Goal: Information Seeking & Learning: Learn about a topic

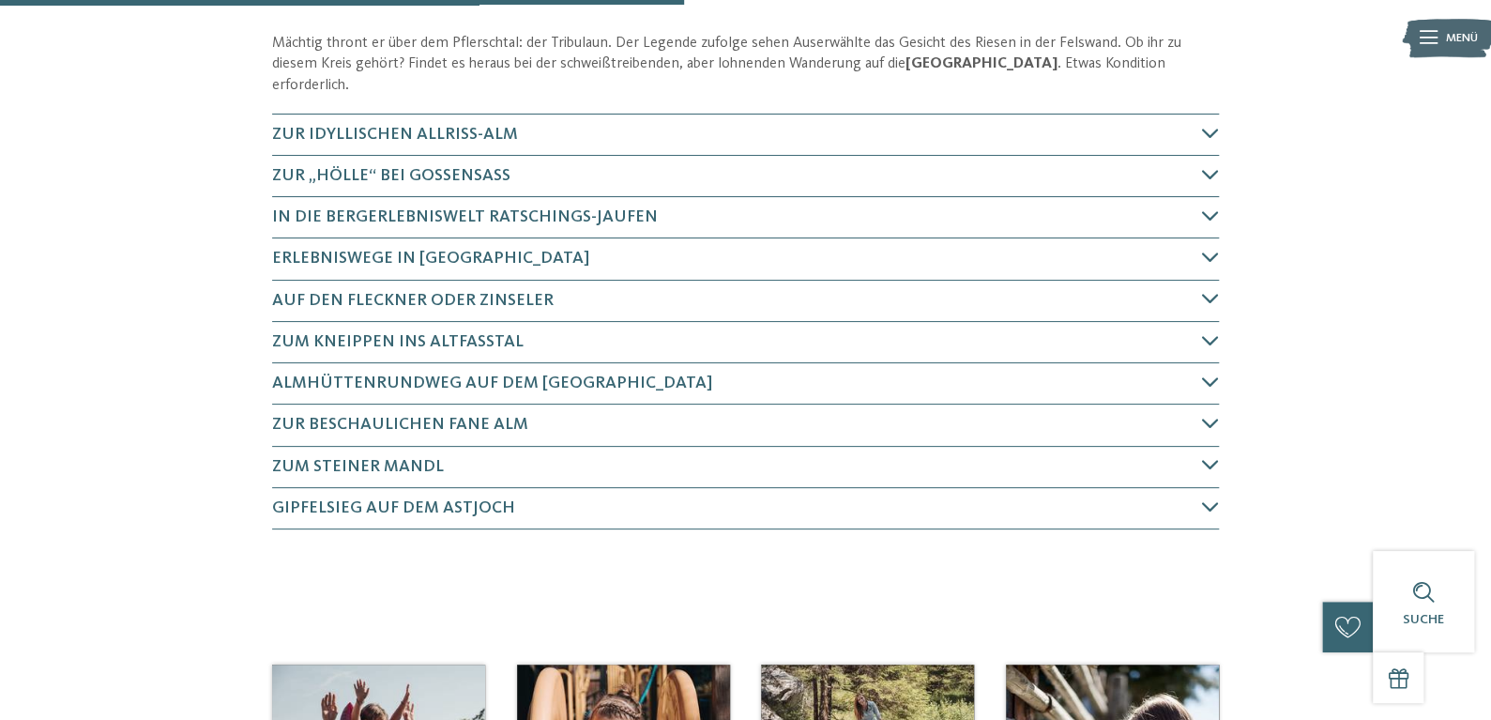
scroll to position [876, 0]
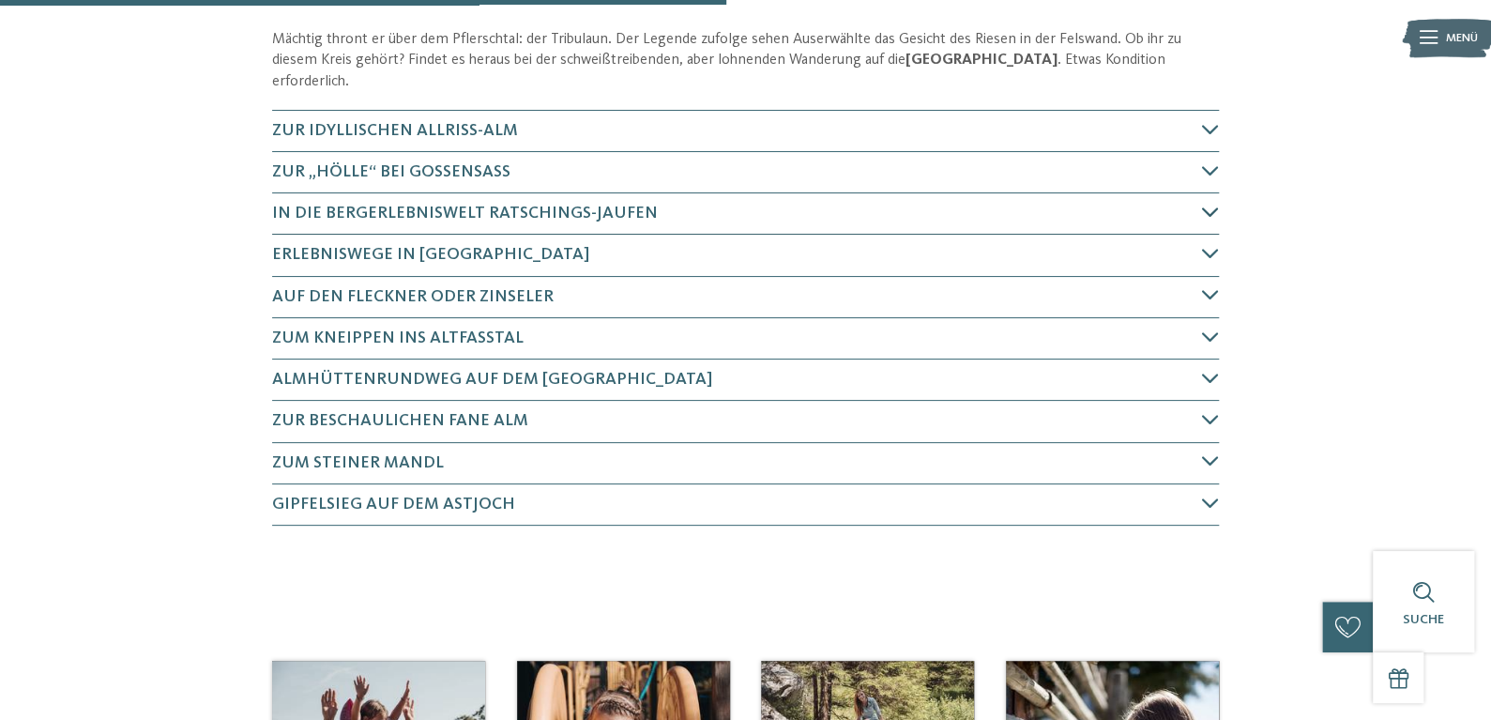
click at [1202, 225] on h4 "In die BergerlebnisWelt Ratschings-Jaufen" at bounding box center [737, 213] width 930 height 23
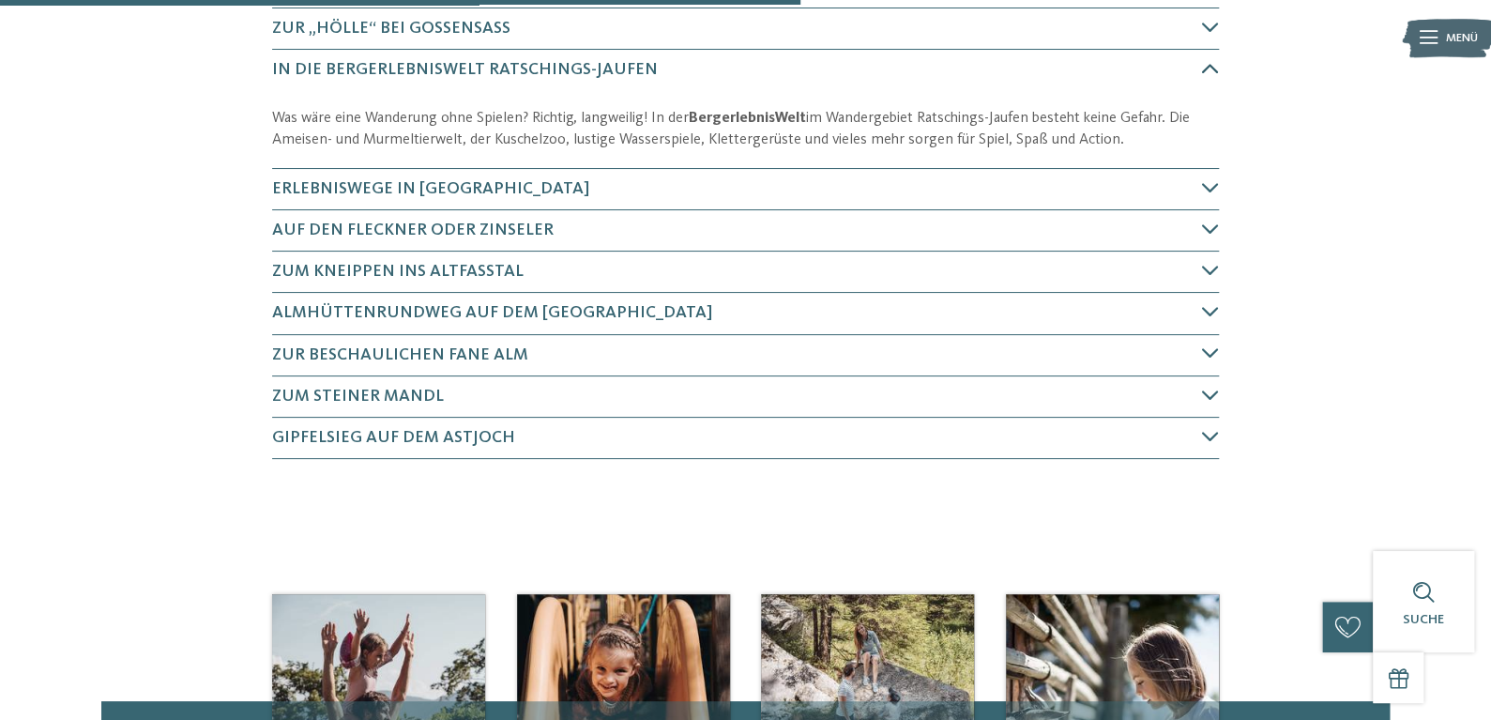
scroll to position [1036, 0]
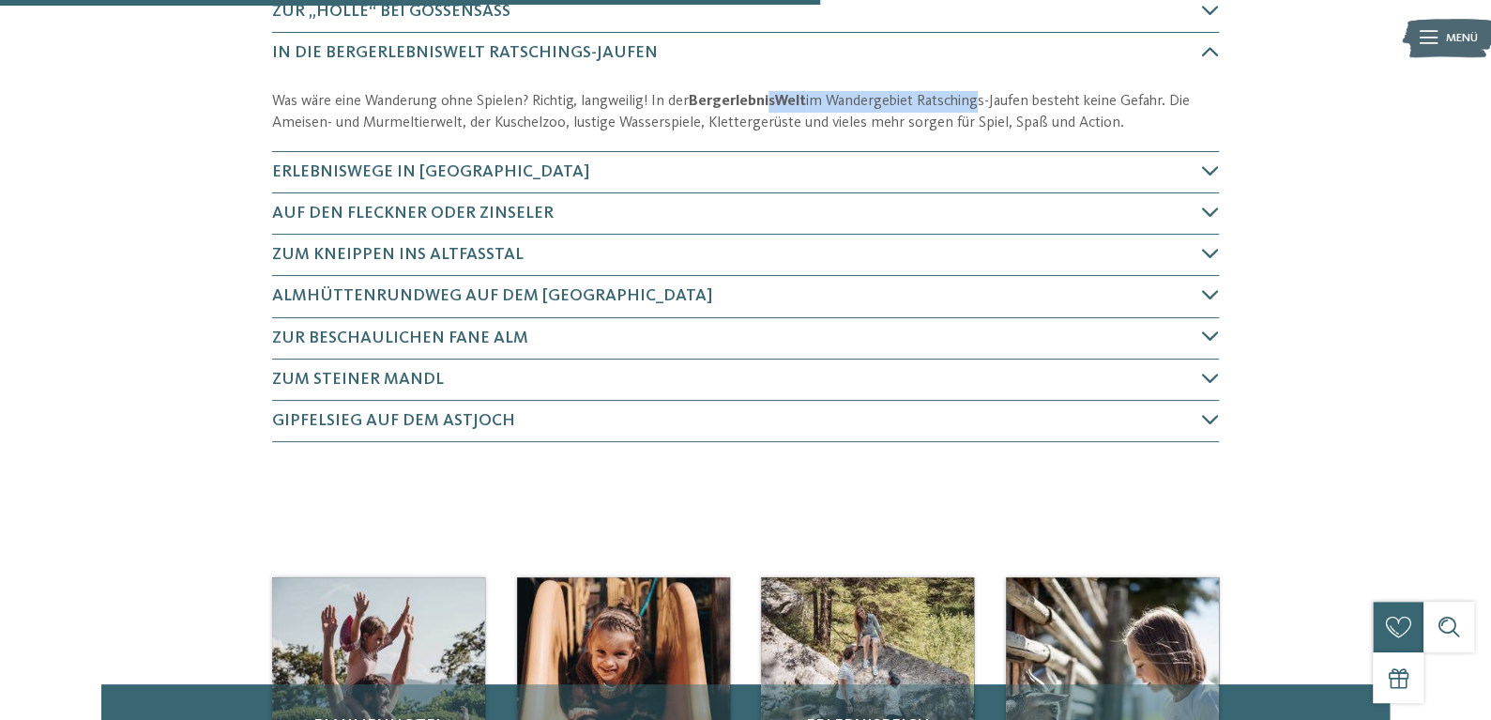
drag, startPoint x: 773, startPoint y: 173, endPoint x: 998, endPoint y: 169, distance: 224.4
click at [998, 133] on p "Was wäre eine Wanderung ohne Spielen? Richtig, langweilig! In der BergerlebnisW…" at bounding box center [745, 112] width 947 height 42
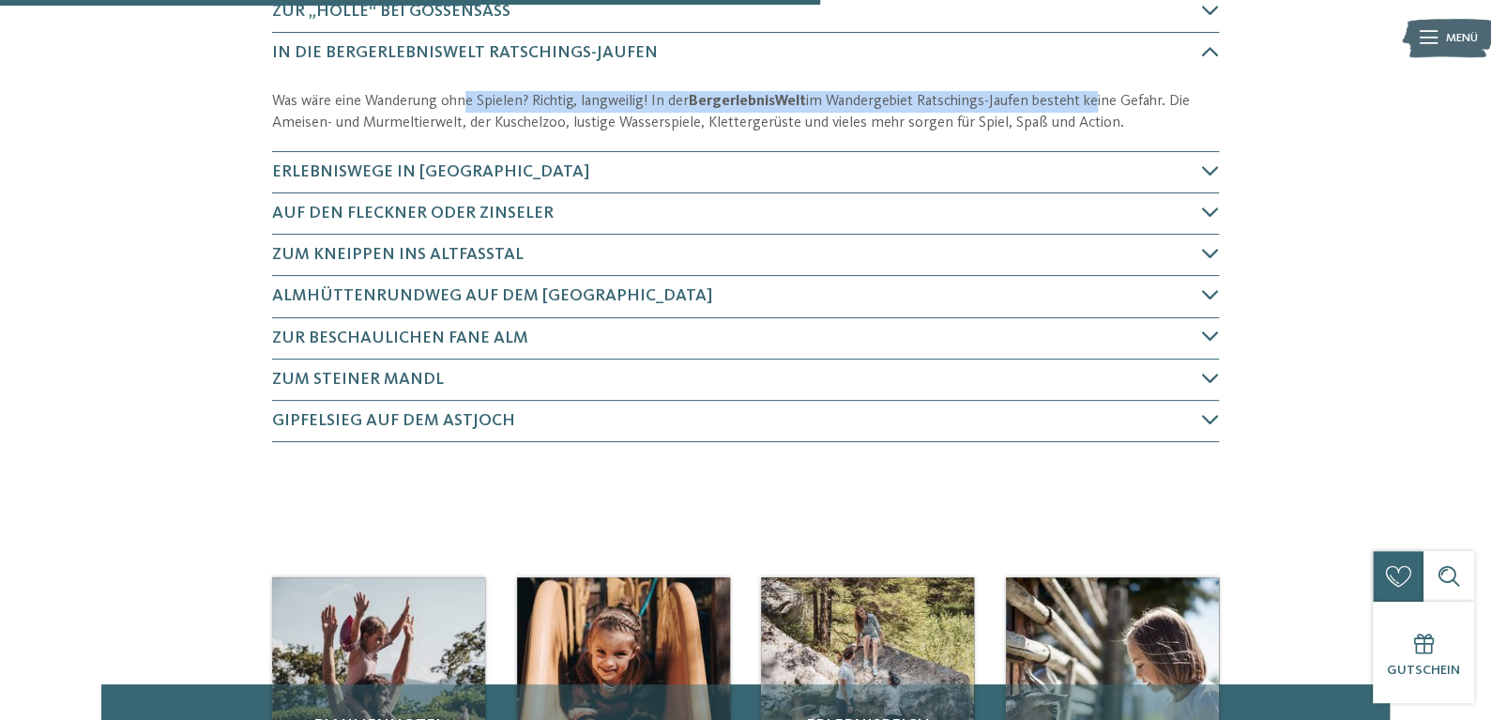
drag, startPoint x: 1130, startPoint y: 186, endPoint x: 429, endPoint y: 189, distance: 701.1
click at [429, 133] on p "Was wäre eine Wanderung ohne Spielen? Richtig, langweilig! In der BergerlebnisW…" at bounding box center [745, 112] width 947 height 42
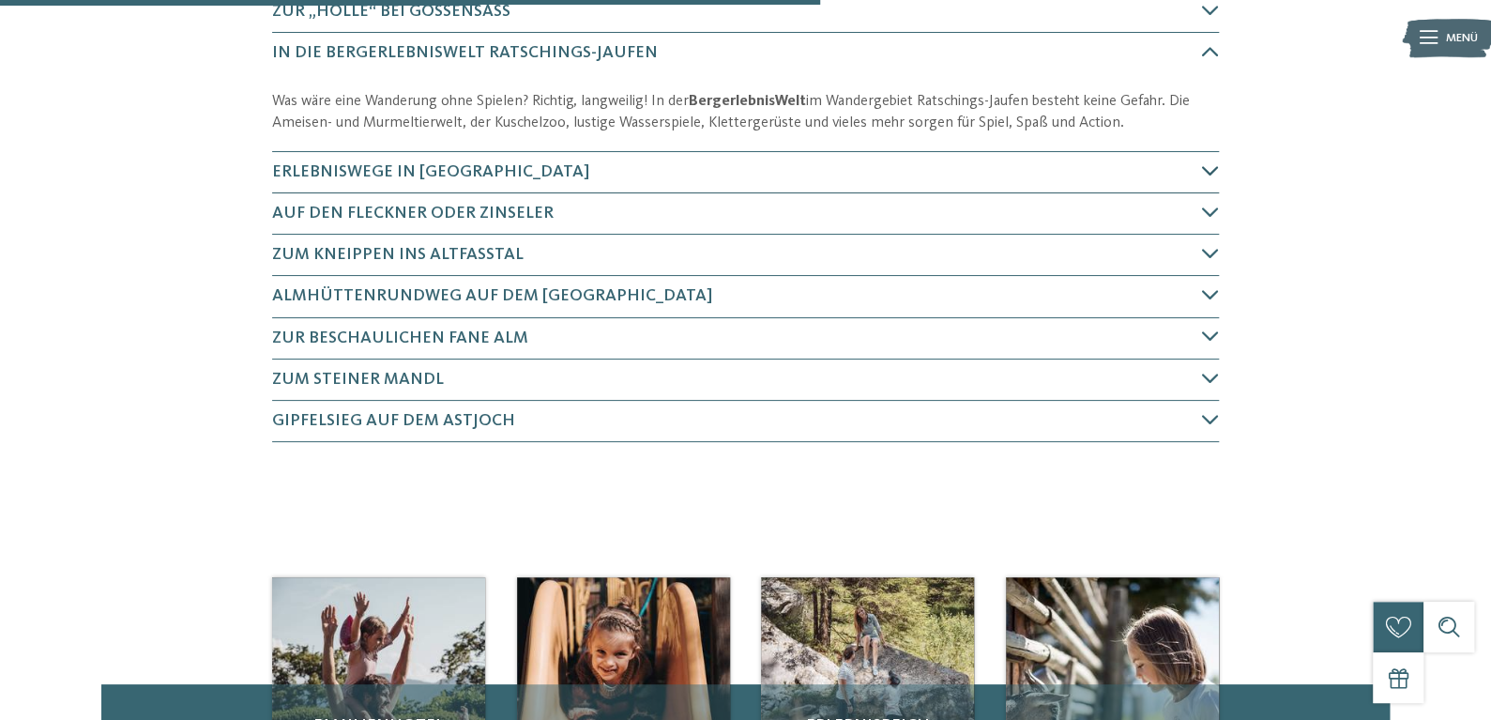
click at [444, 180] on span "Erlebniswege in Ratschings" at bounding box center [430, 171] width 317 height 17
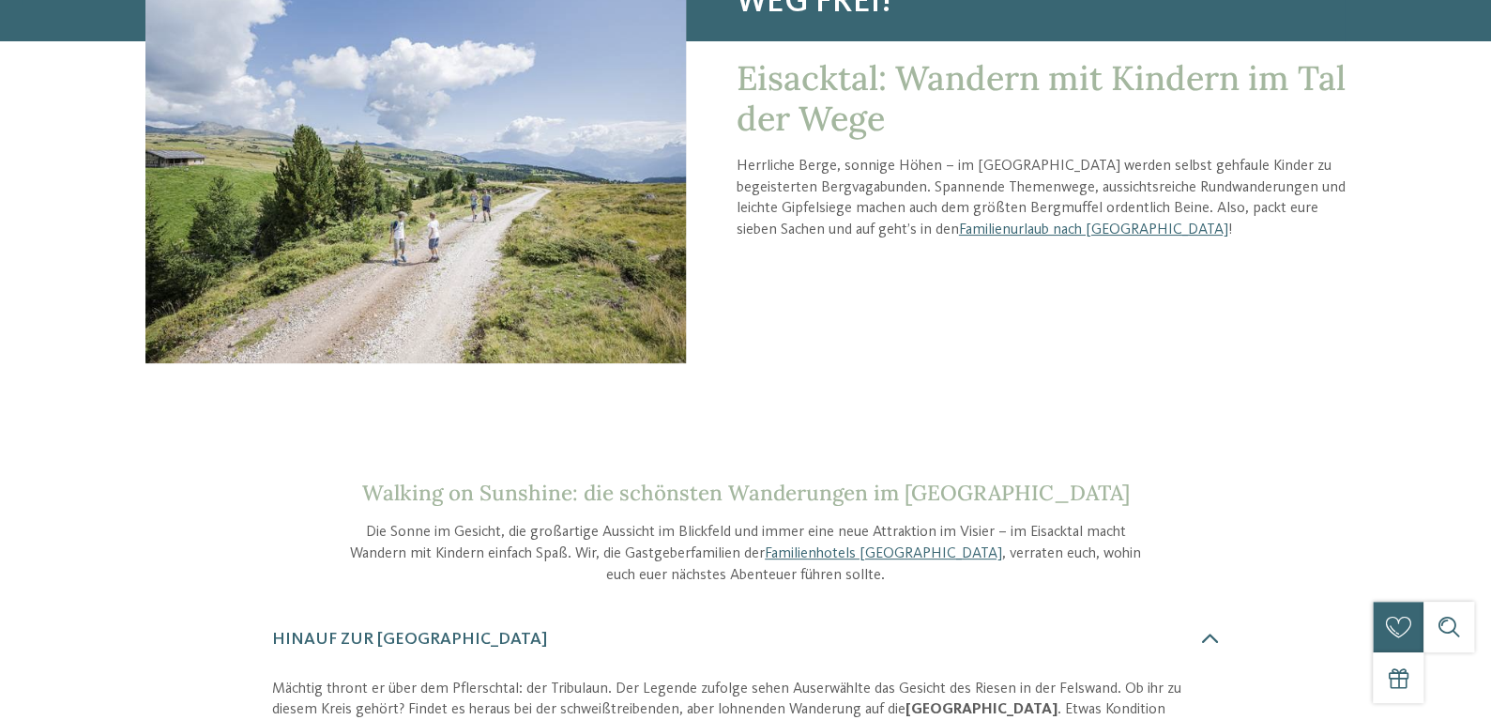
scroll to position [0, 0]
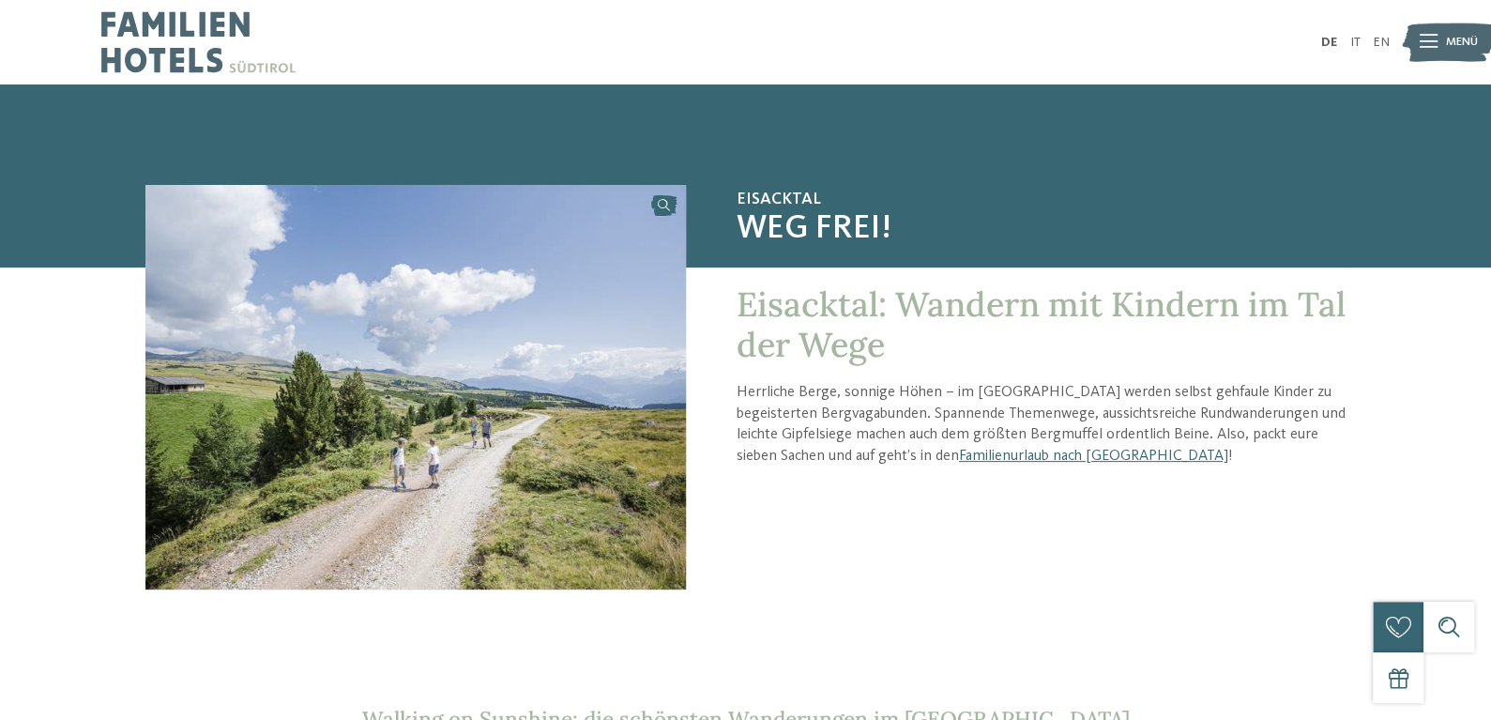
click at [1408, 62] on div "Menü" at bounding box center [1449, 43] width 84 height 42
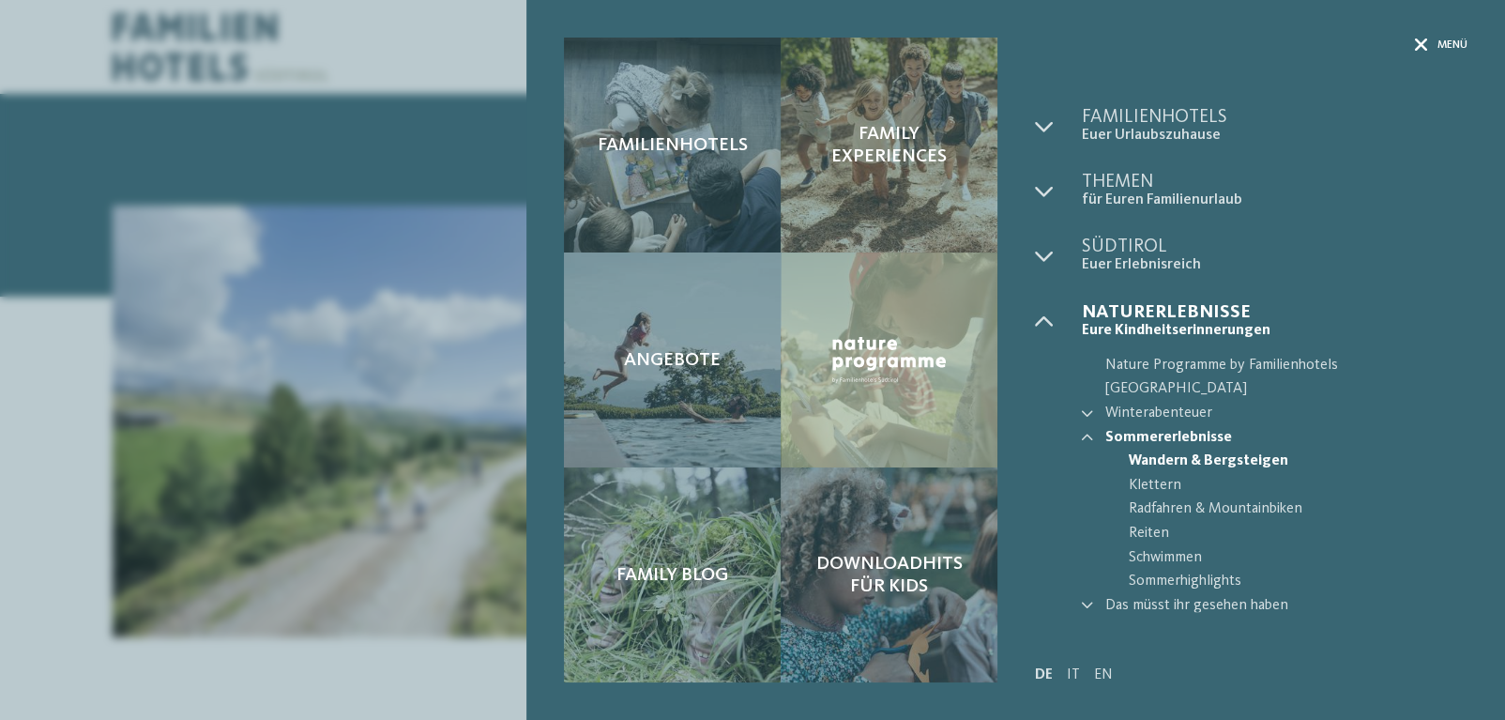
click at [1447, 51] on span "Menü" at bounding box center [1453, 46] width 30 height 16
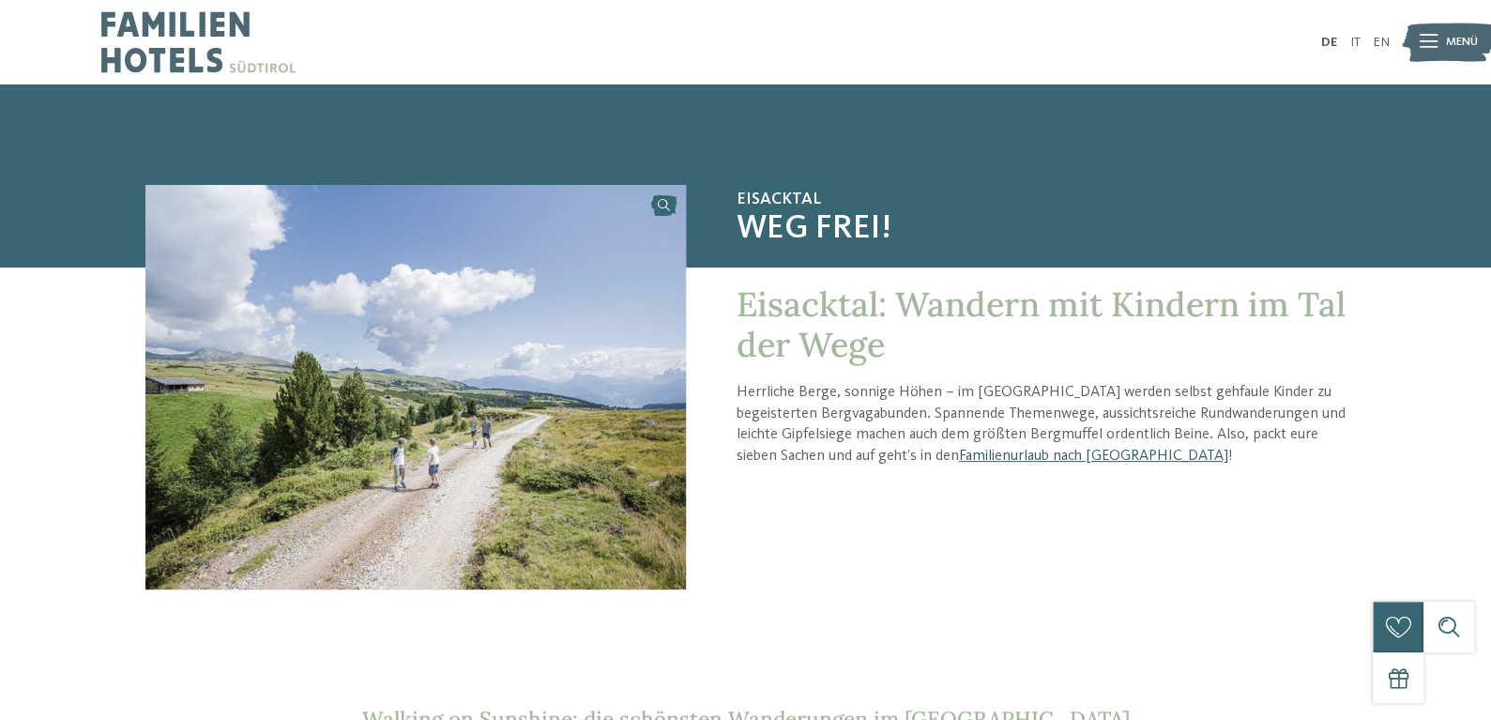
click at [1139, 464] on link "Familienurlaub nach Südtirol" at bounding box center [1093, 456] width 269 height 15
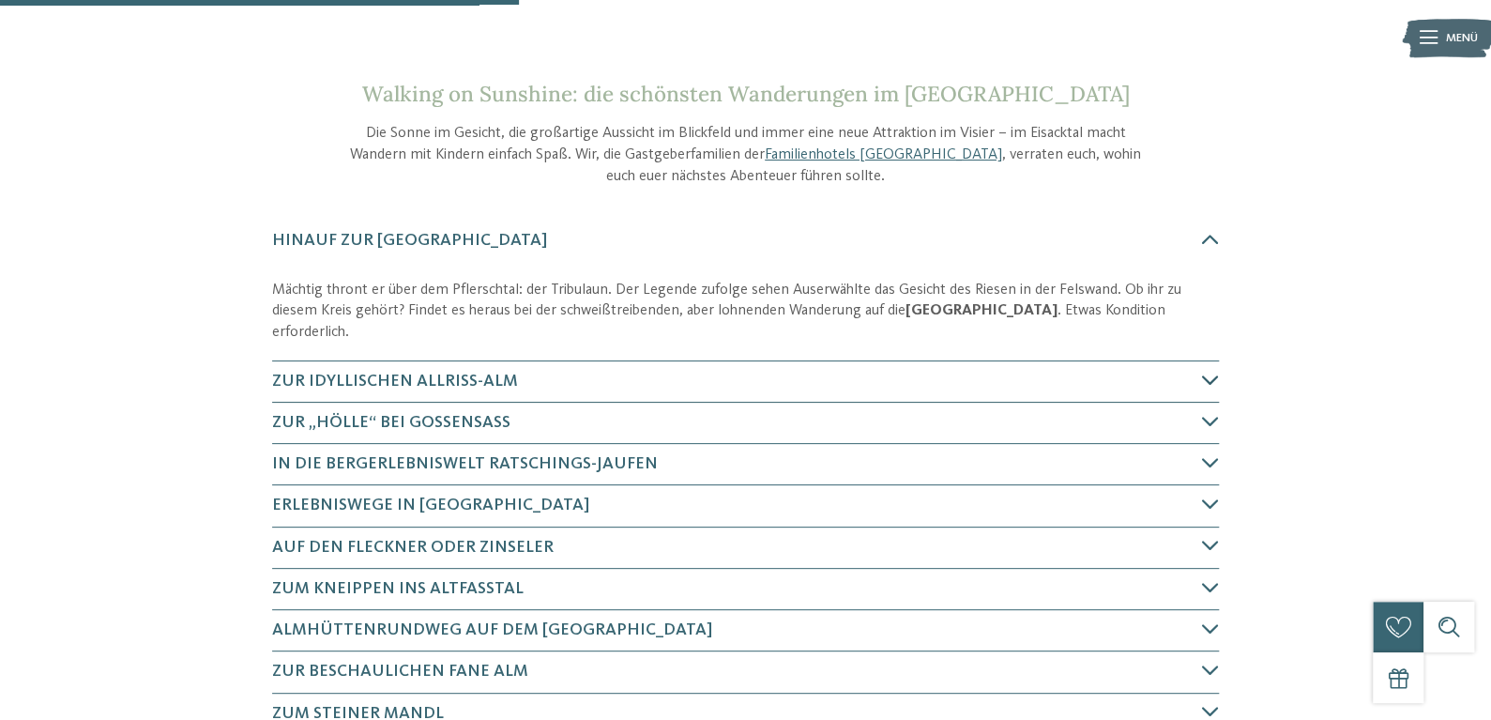
click at [1148, 403] on div "Zur idyllischen Allriss-Alm" at bounding box center [745, 381] width 947 height 41
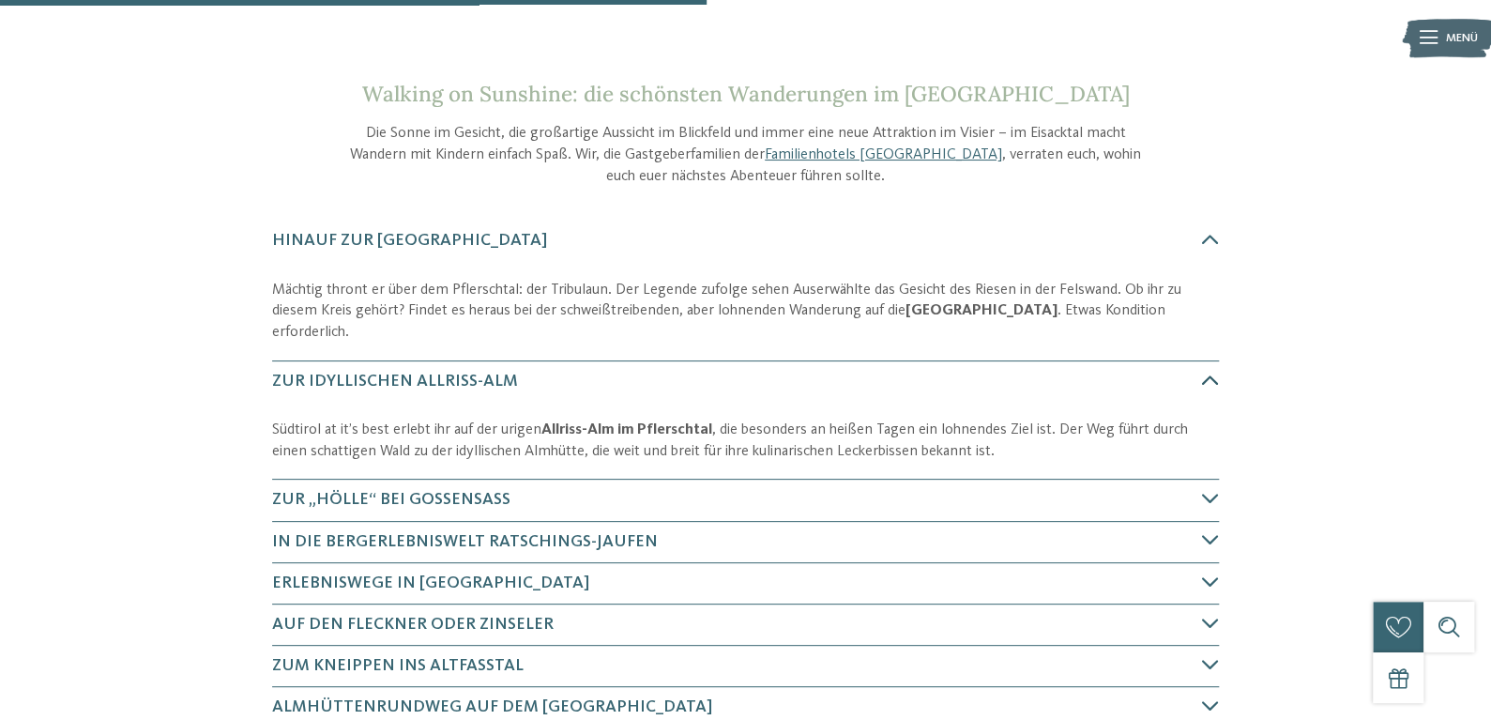
scroll to position [944, 0]
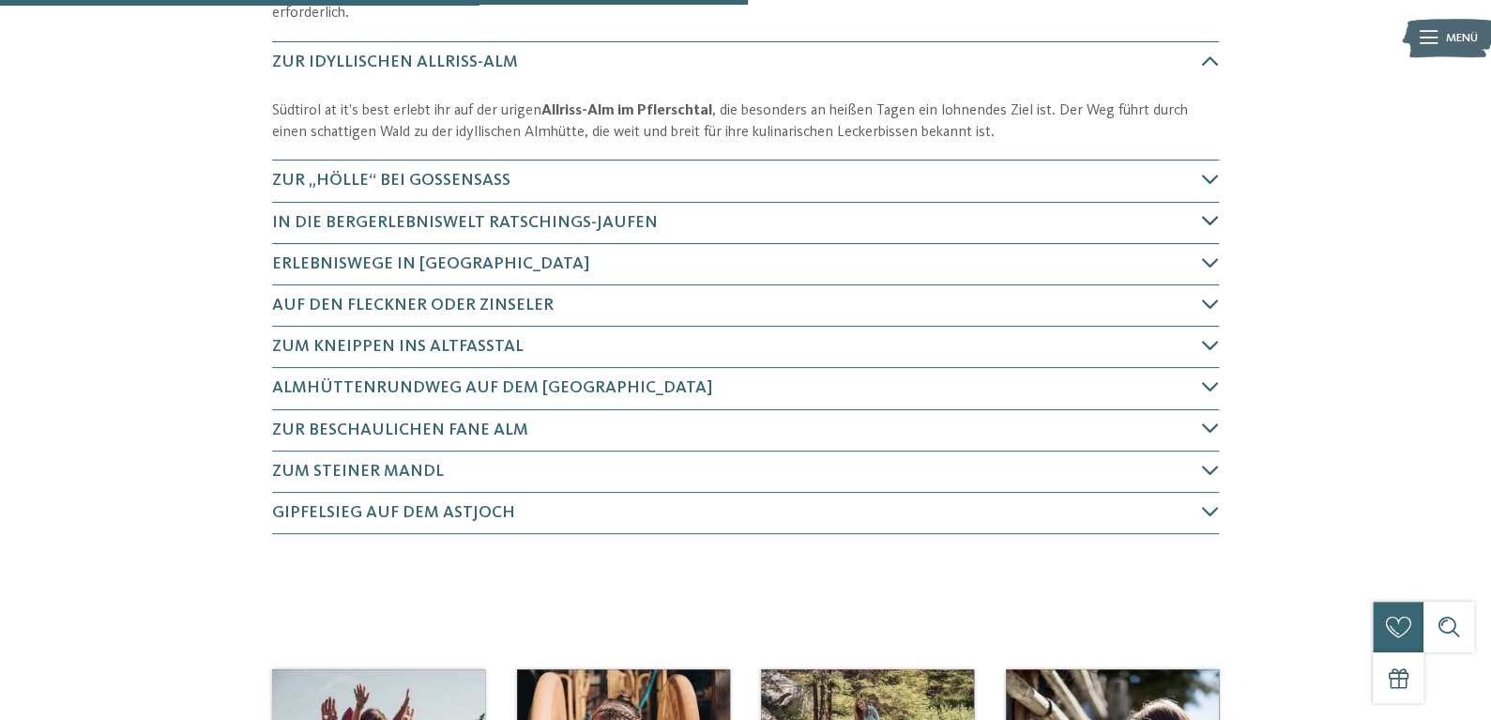
click at [1116, 235] on h4 "In die BergerlebnisWelt Ratschings-Jaufen" at bounding box center [737, 222] width 930 height 23
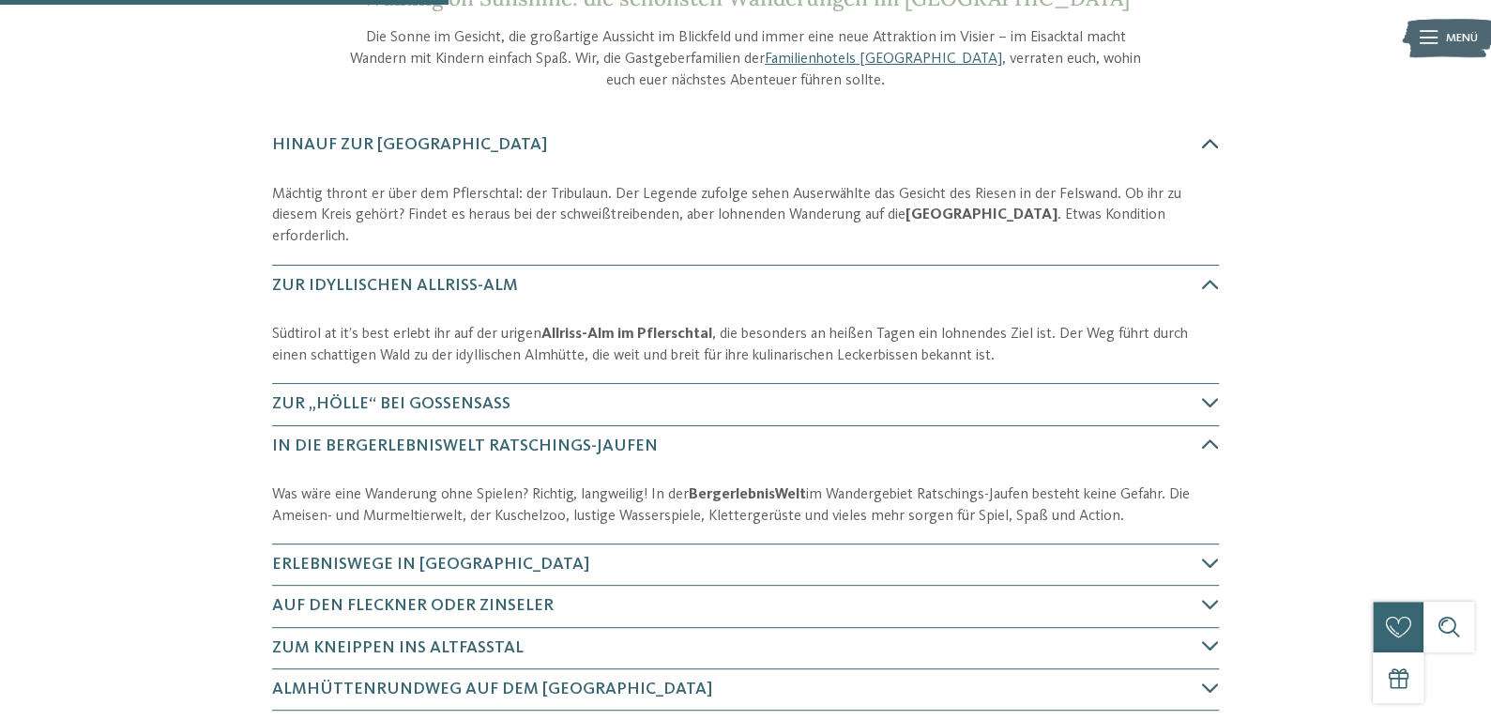
scroll to position [844, 0]
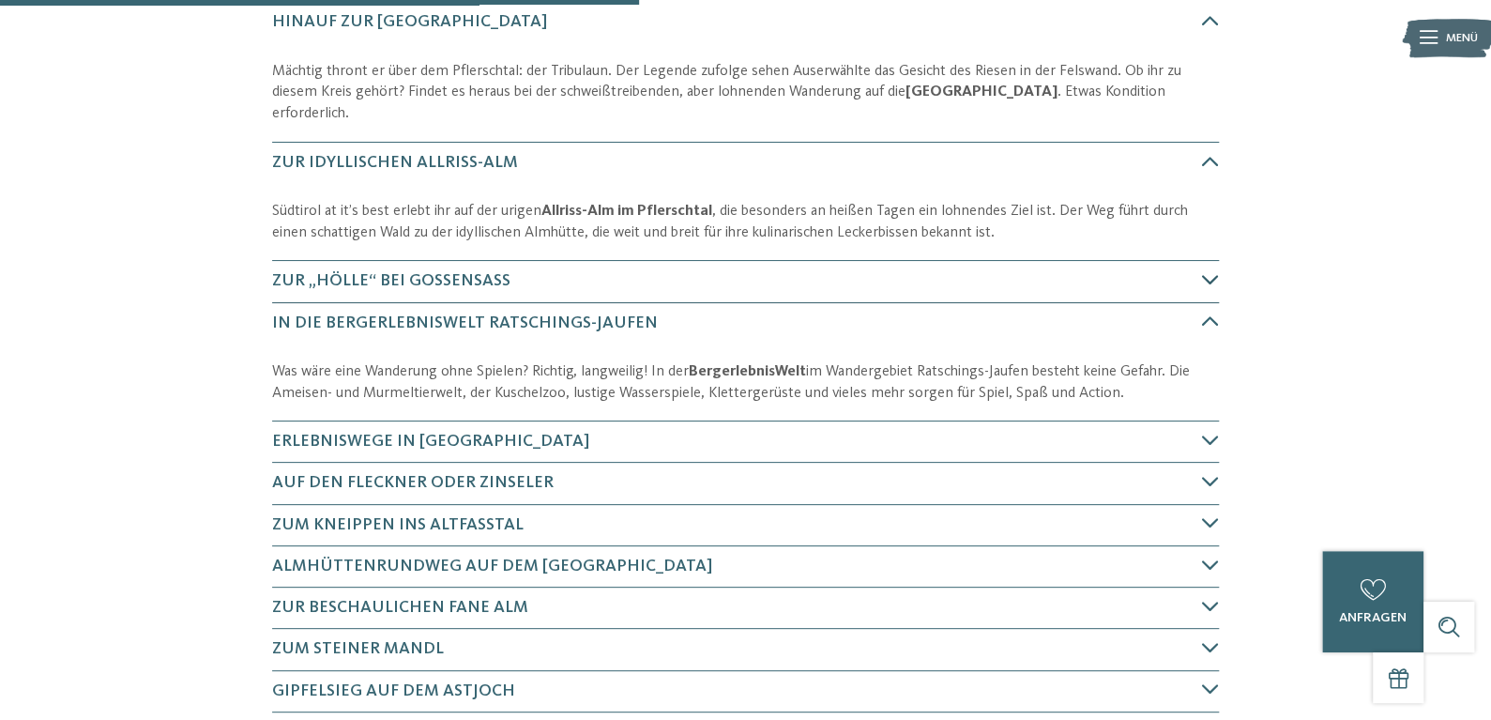
click at [617, 293] on h4 "Zur „Hölle“ bei Gossensass" at bounding box center [737, 280] width 930 height 23
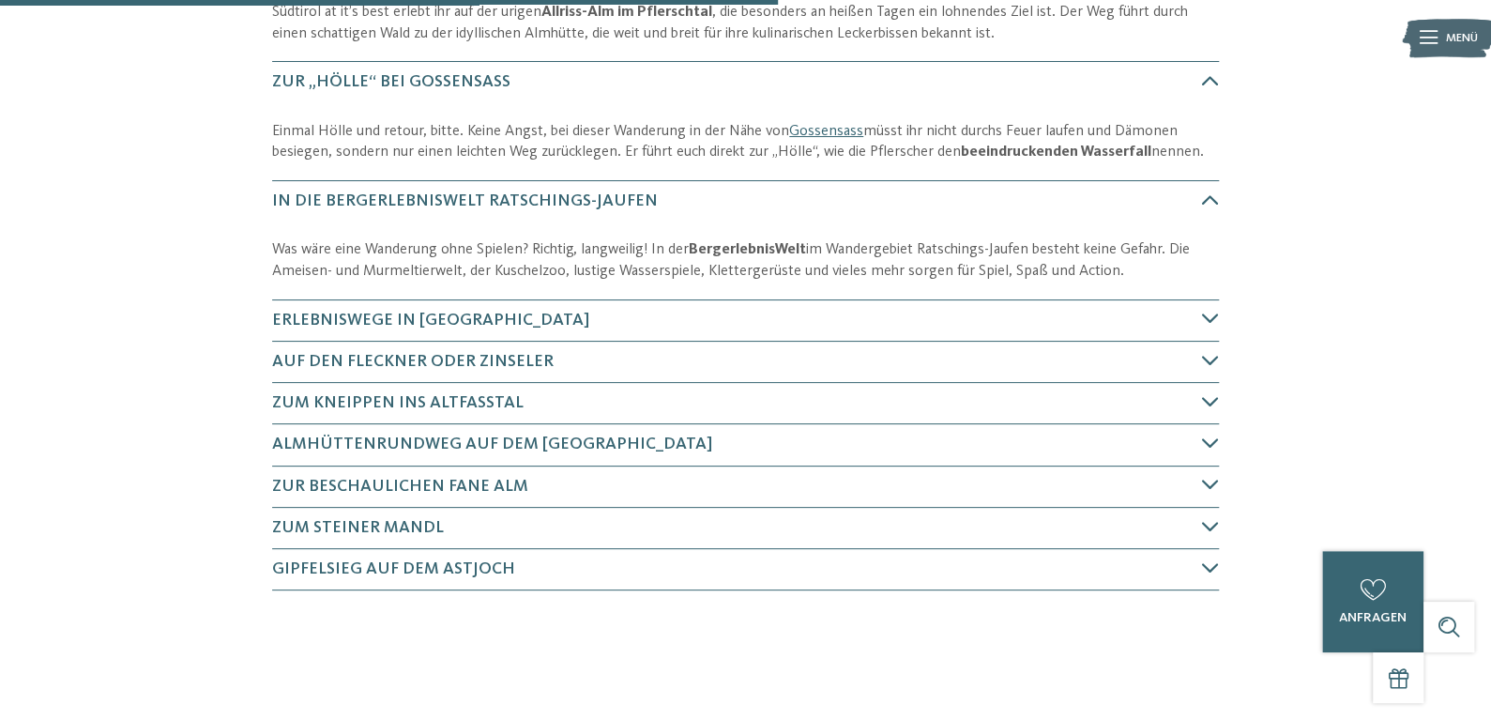
scroll to position [1076, 0]
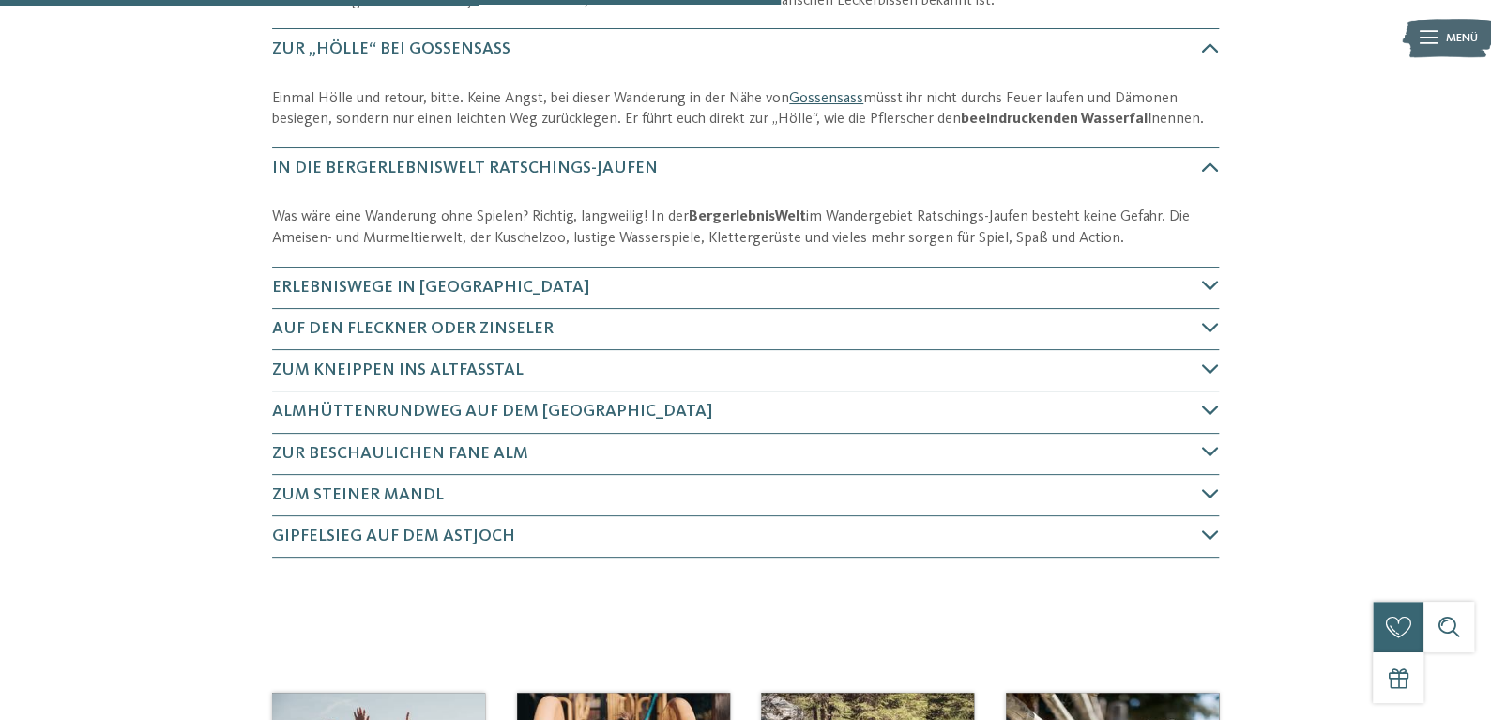
click at [823, 106] on link "Gossensass" at bounding box center [826, 98] width 74 height 15
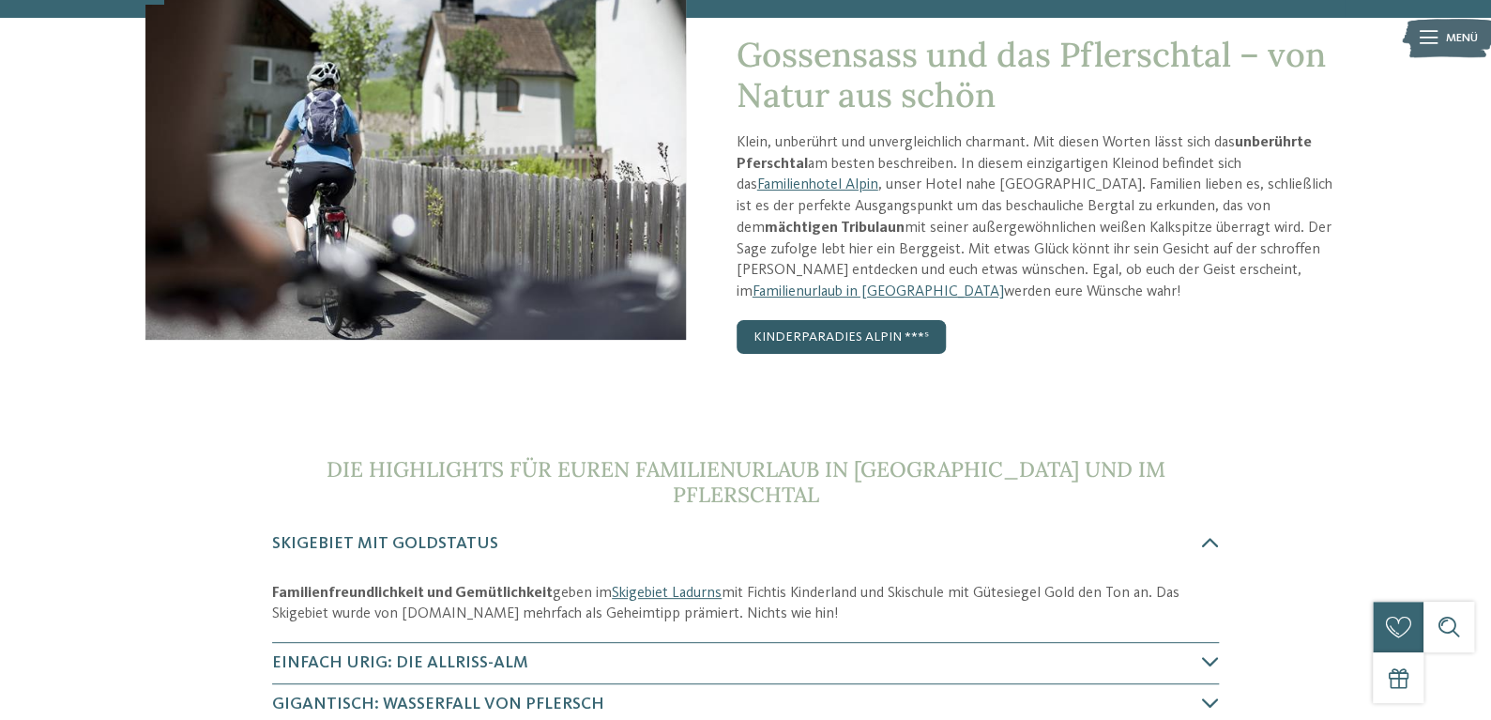
click at [891, 354] on link "Kinderparadies Alpin ***ˢ" at bounding box center [841, 337] width 209 height 34
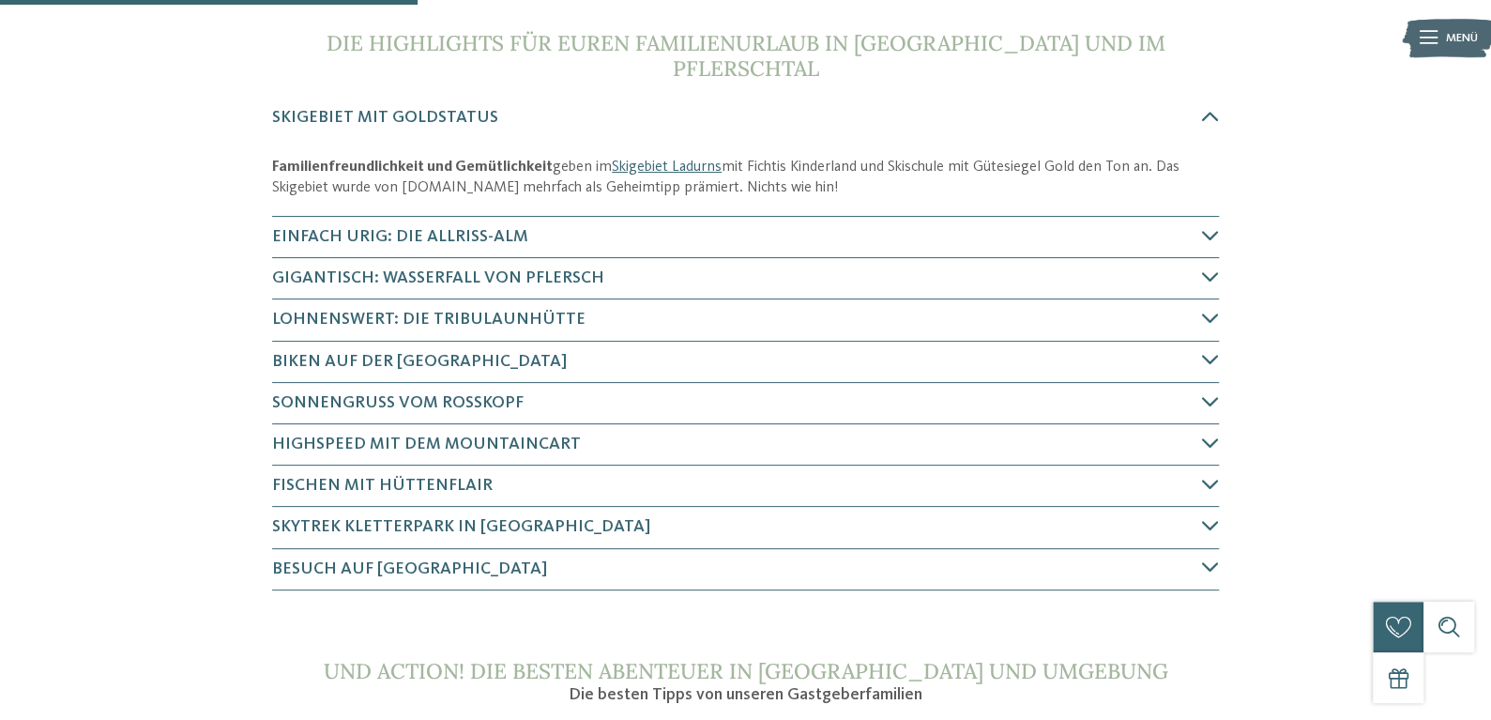
scroll to position [750, 0]
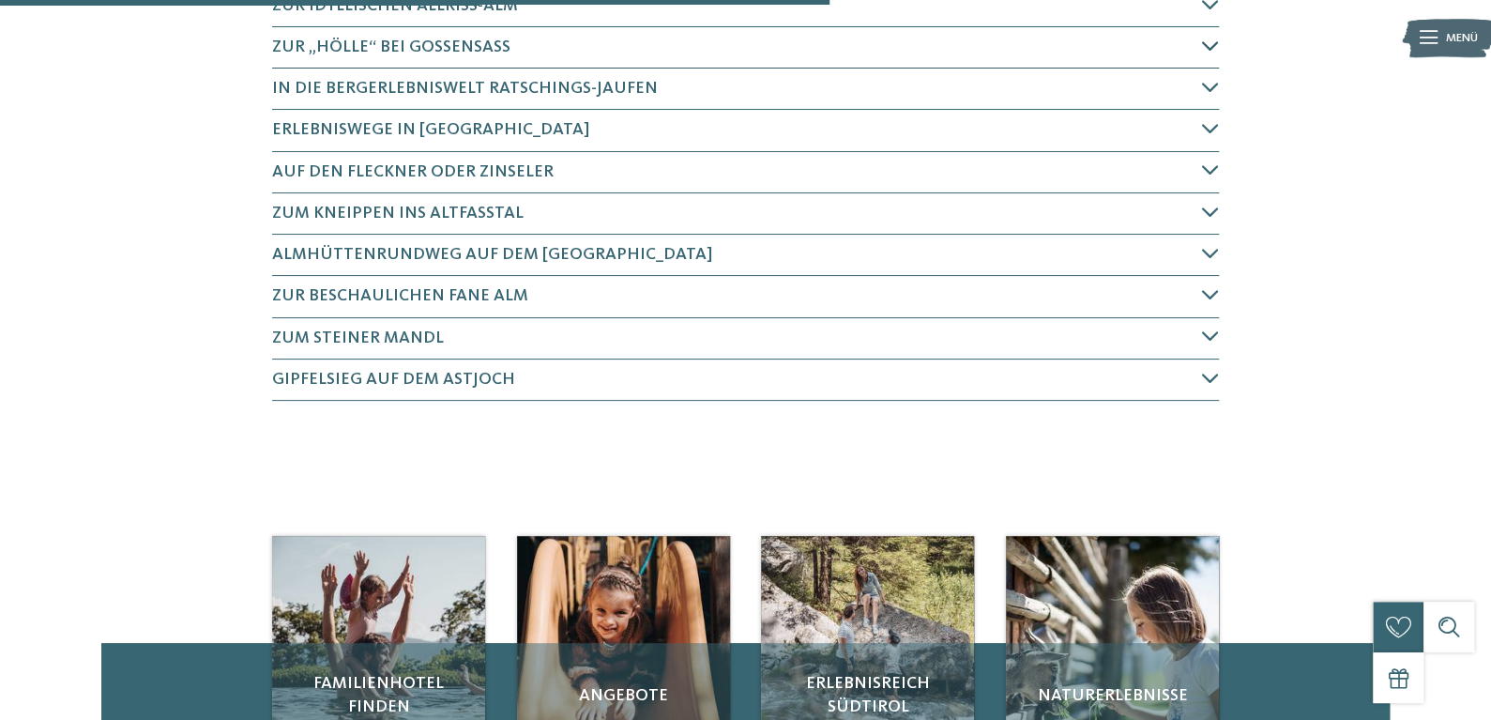
click at [863, 69] on div "Zur „Hölle“ bei Gossensass" at bounding box center [745, 47] width 947 height 41
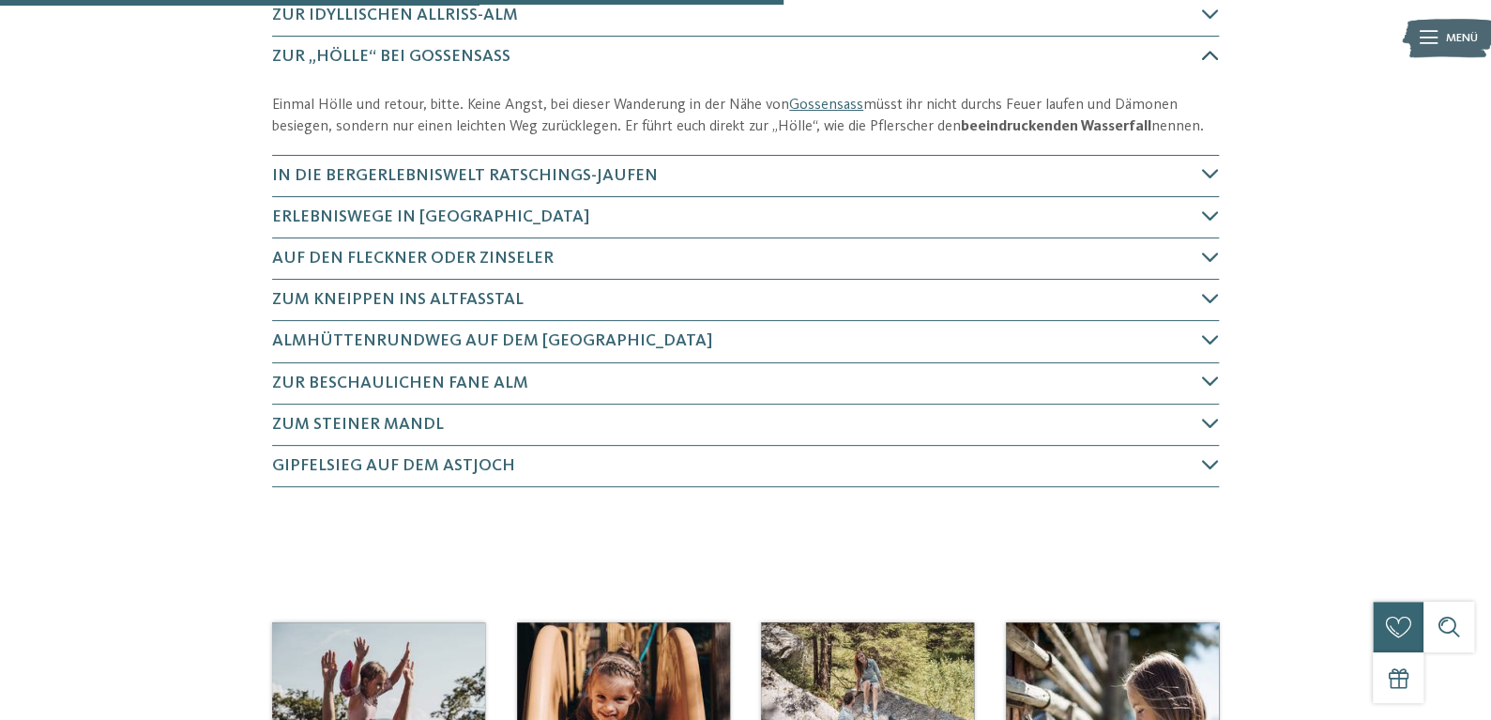
scroll to position [990, 0]
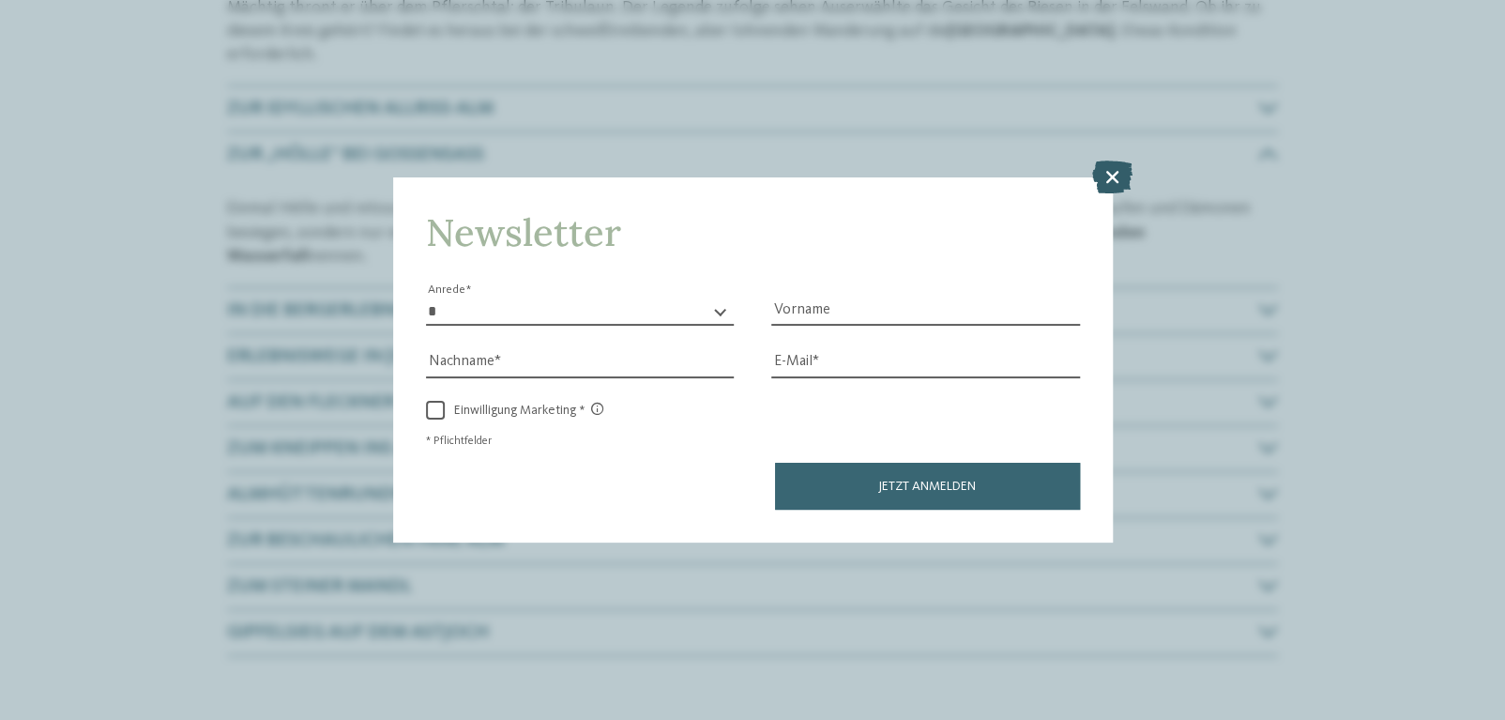
click at [1107, 172] on icon at bounding box center [1113, 176] width 40 height 33
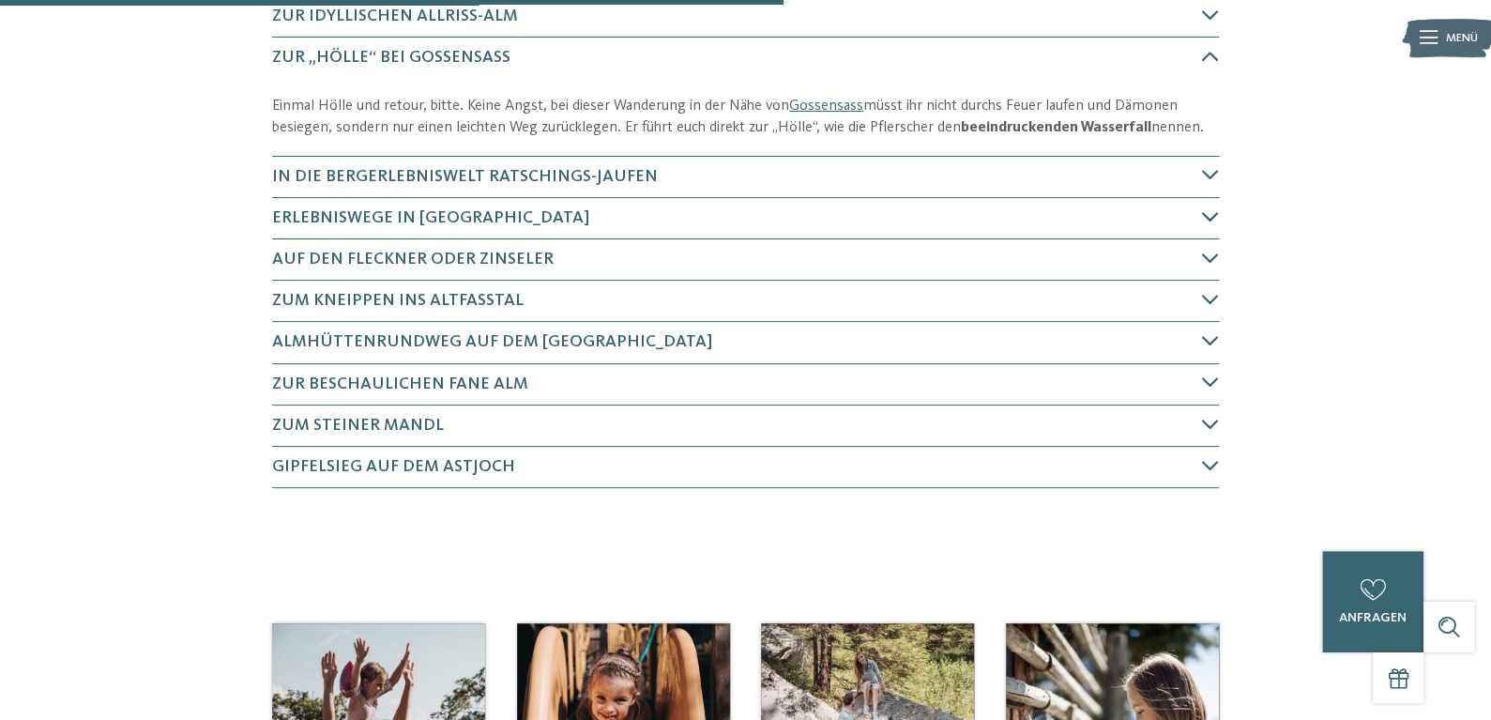
click at [572, 230] on h4 "Erlebniswege in Ratschings" at bounding box center [737, 217] width 930 height 23
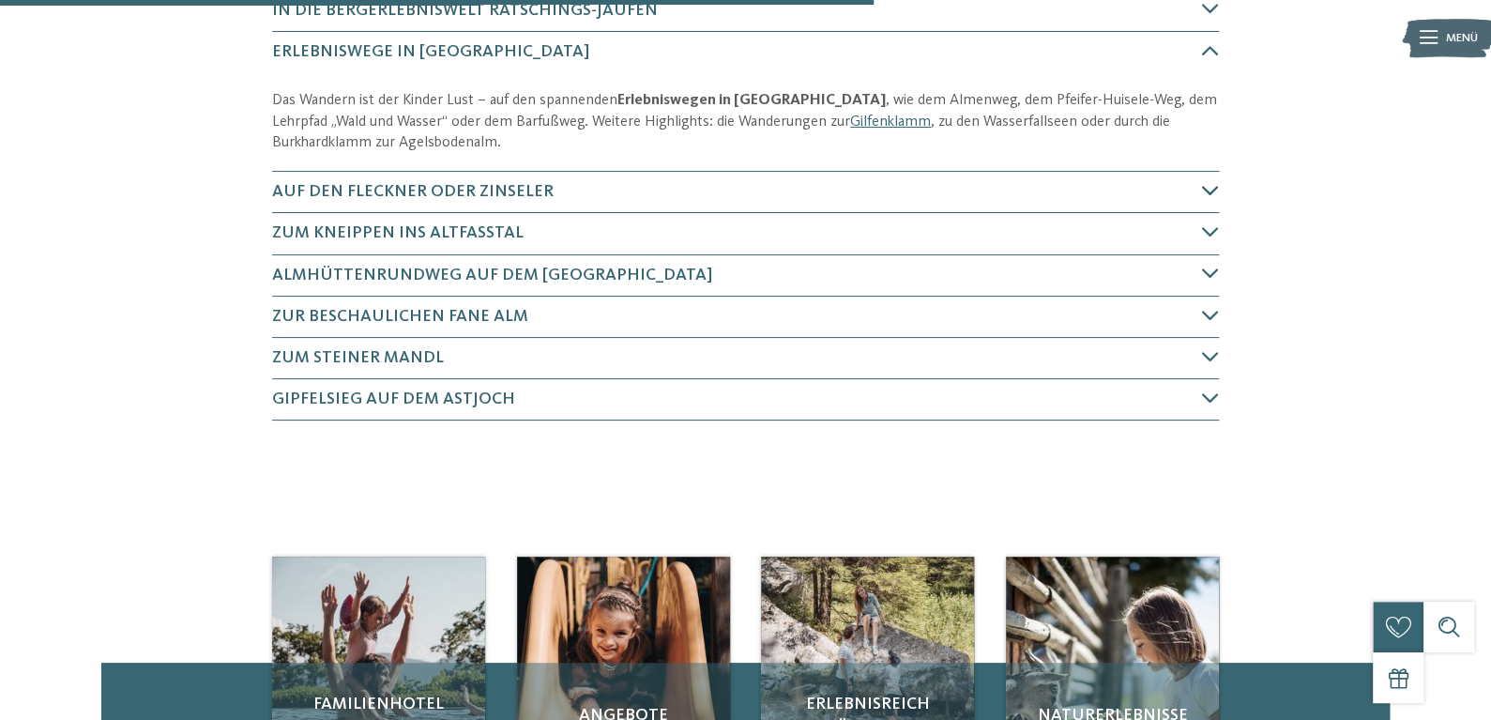
scroll to position [1168, 0]
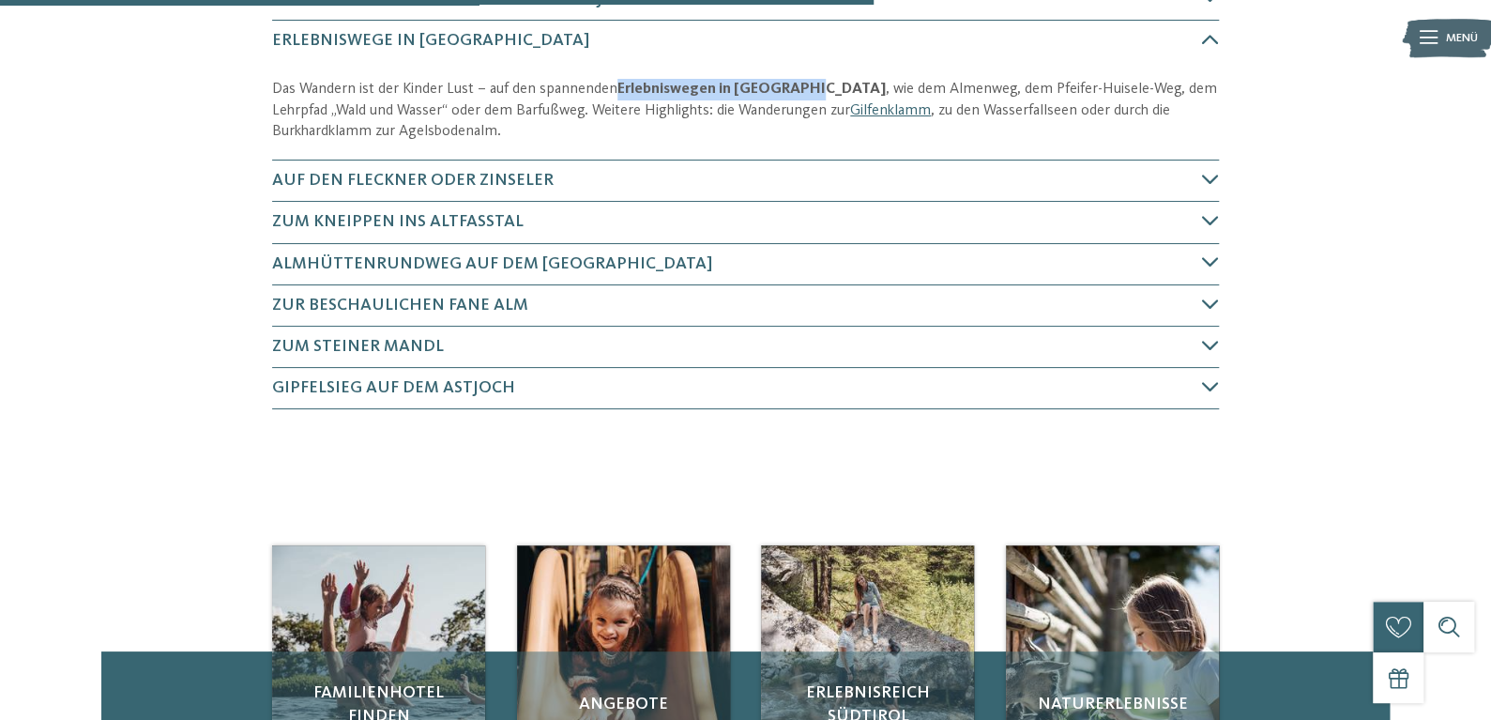
drag, startPoint x: 598, startPoint y: 178, endPoint x: 810, endPoint y: 170, distance: 212.3
click at [810, 143] on p "Das Wandern ist der Kinder Lust – auf den spannenden Erlebniswegen in Ratsching…" at bounding box center [745, 111] width 947 height 64
copy p "Erlebniswegen in Ratschings"
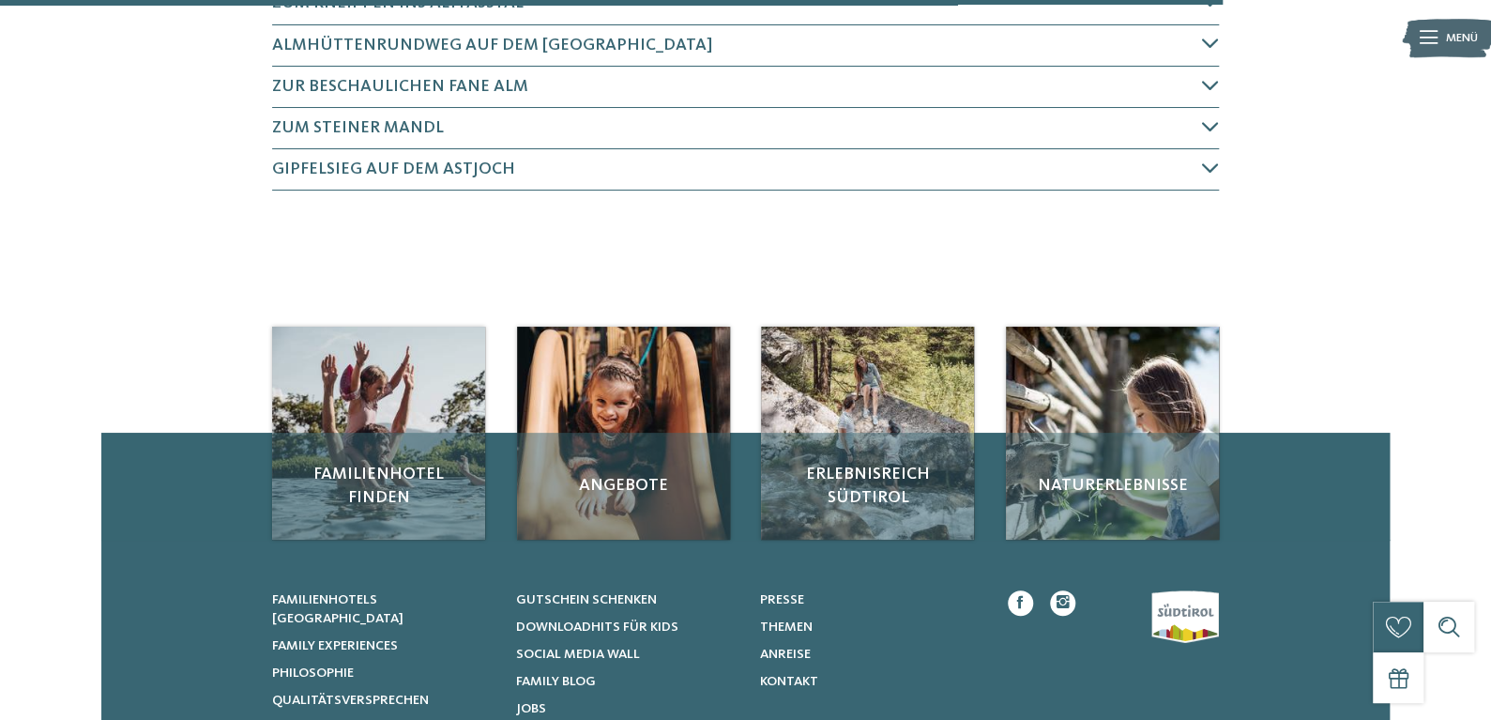
scroll to position [1669, 0]
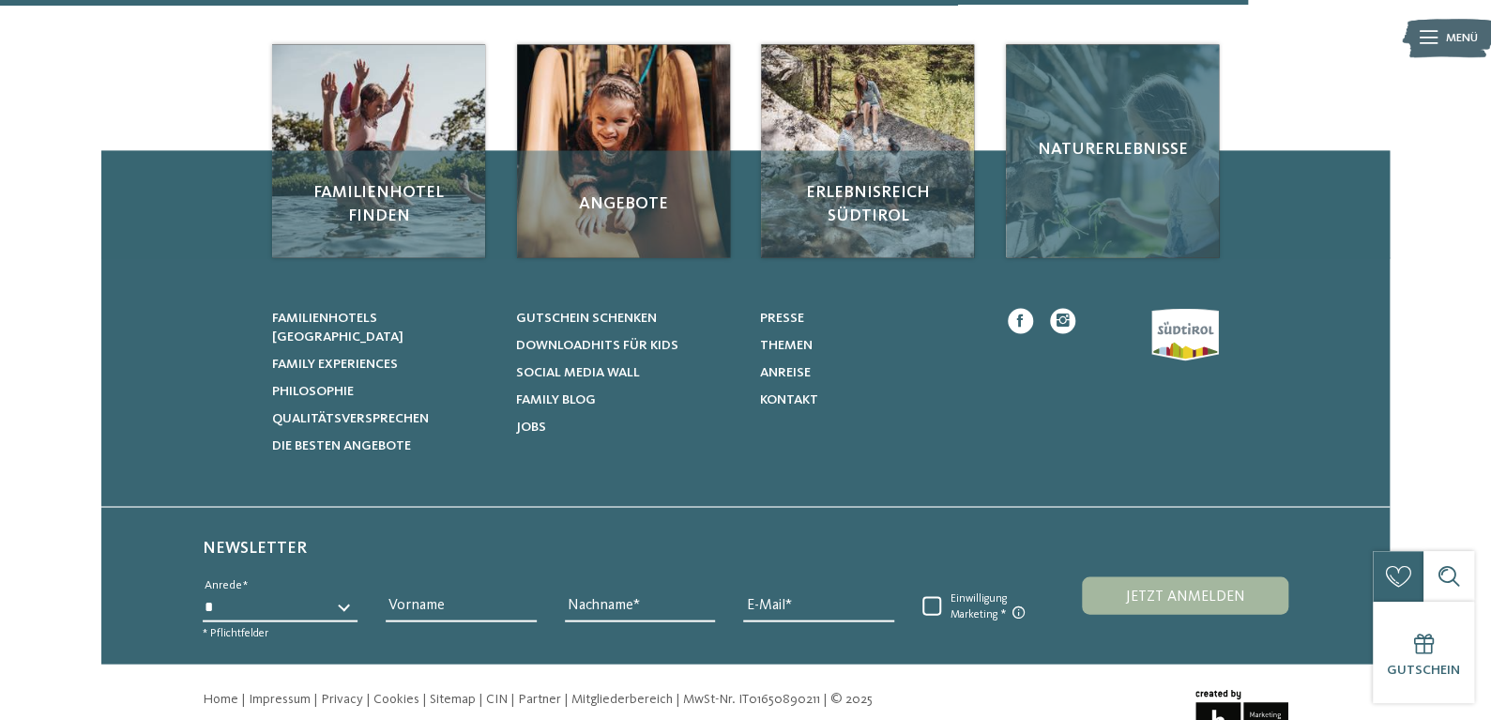
click at [1093, 231] on div "Naturerlebnisse" at bounding box center [1112, 150] width 213 height 213
click at [1142, 161] on span "Naturerlebnisse" at bounding box center [1112, 149] width 179 height 23
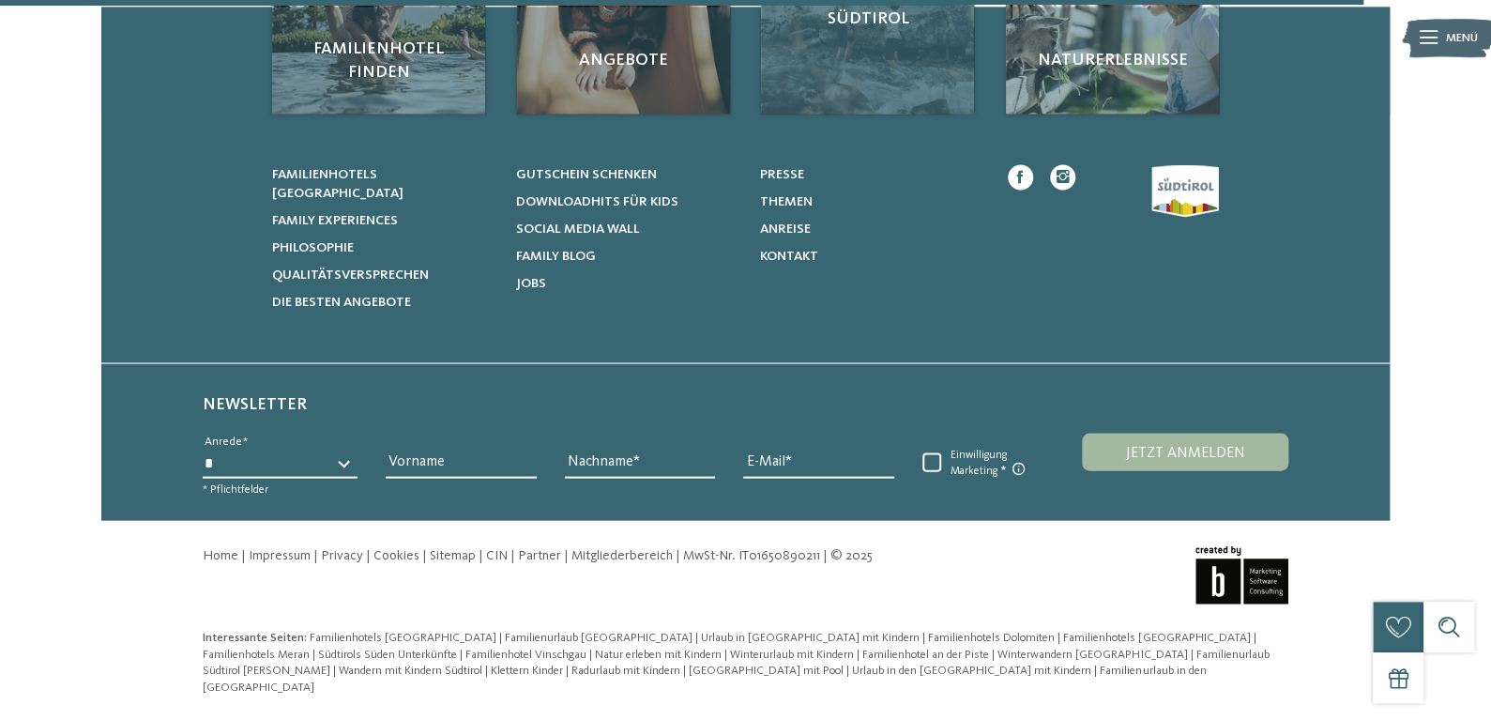
scroll to position [1918, 0]
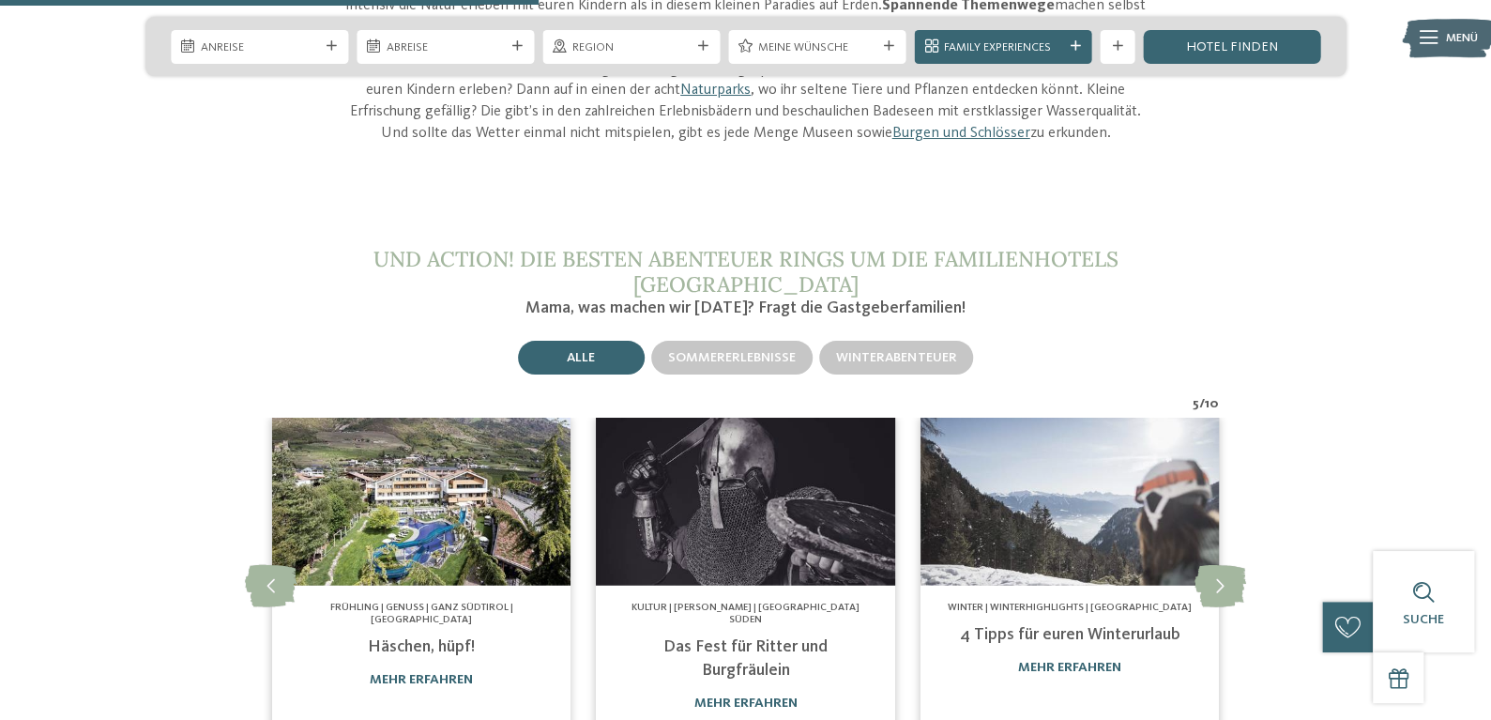
scroll to position [2253, 0]
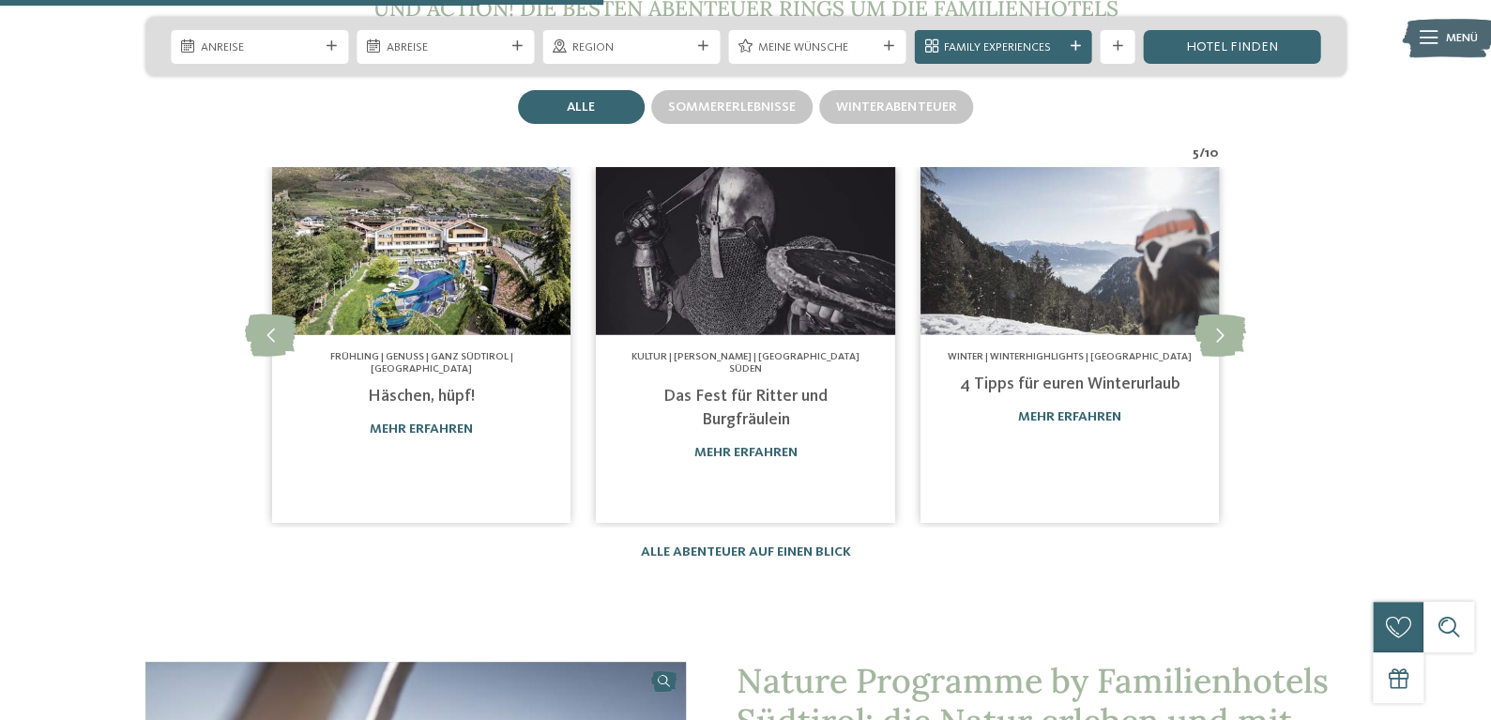
click at [775, 432] on h4 "Das Fest für Ritter und Burgfräulein" at bounding box center [745, 408] width 248 height 47
click at [767, 428] on link "Das Fest für Ritter und Burgfräulein" at bounding box center [746, 408] width 164 height 40
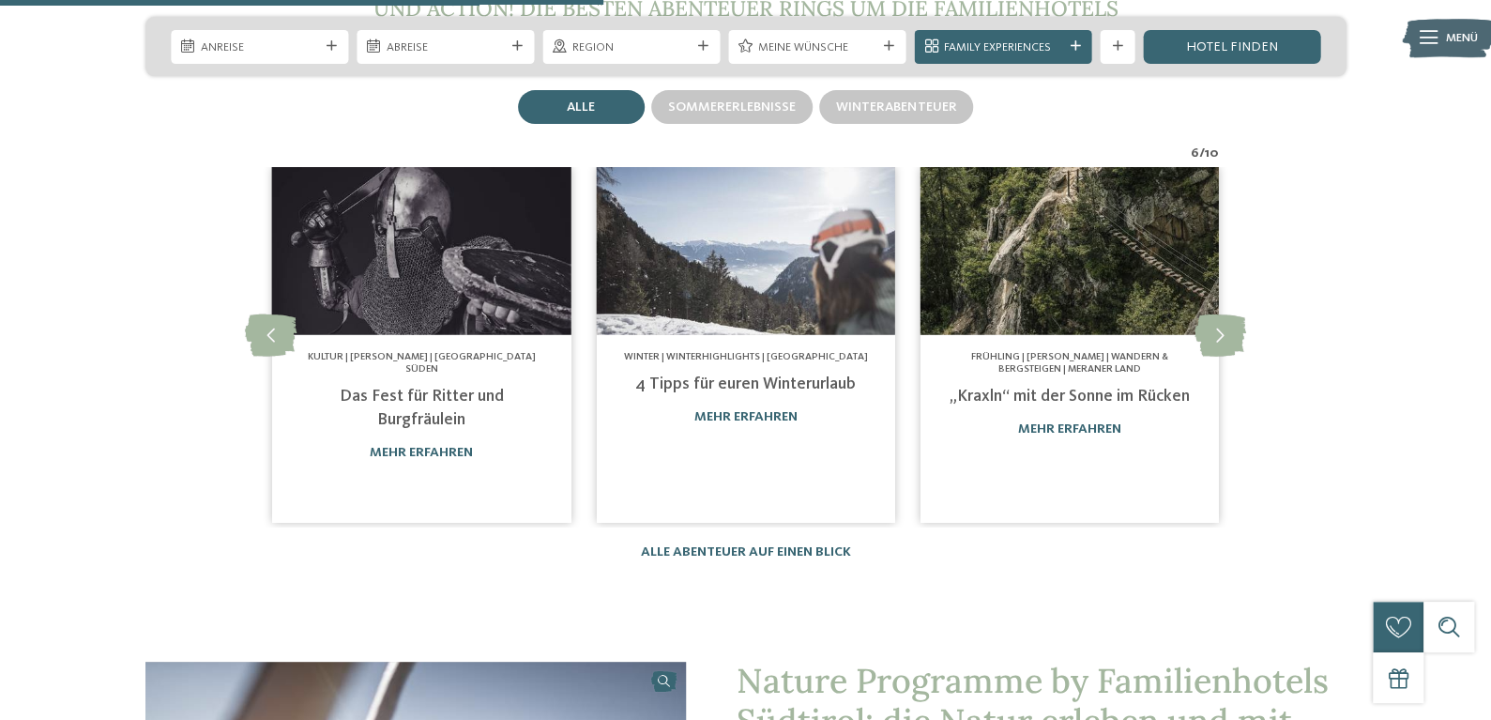
click at [426, 432] on h4 "Das Fest für Ritter und Burgfräulein" at bounding box center [422, 408] width 248 height 47
click at [388, 459] on link "mehr erfahren" at bounding box center [421, 452] width 103 height 13
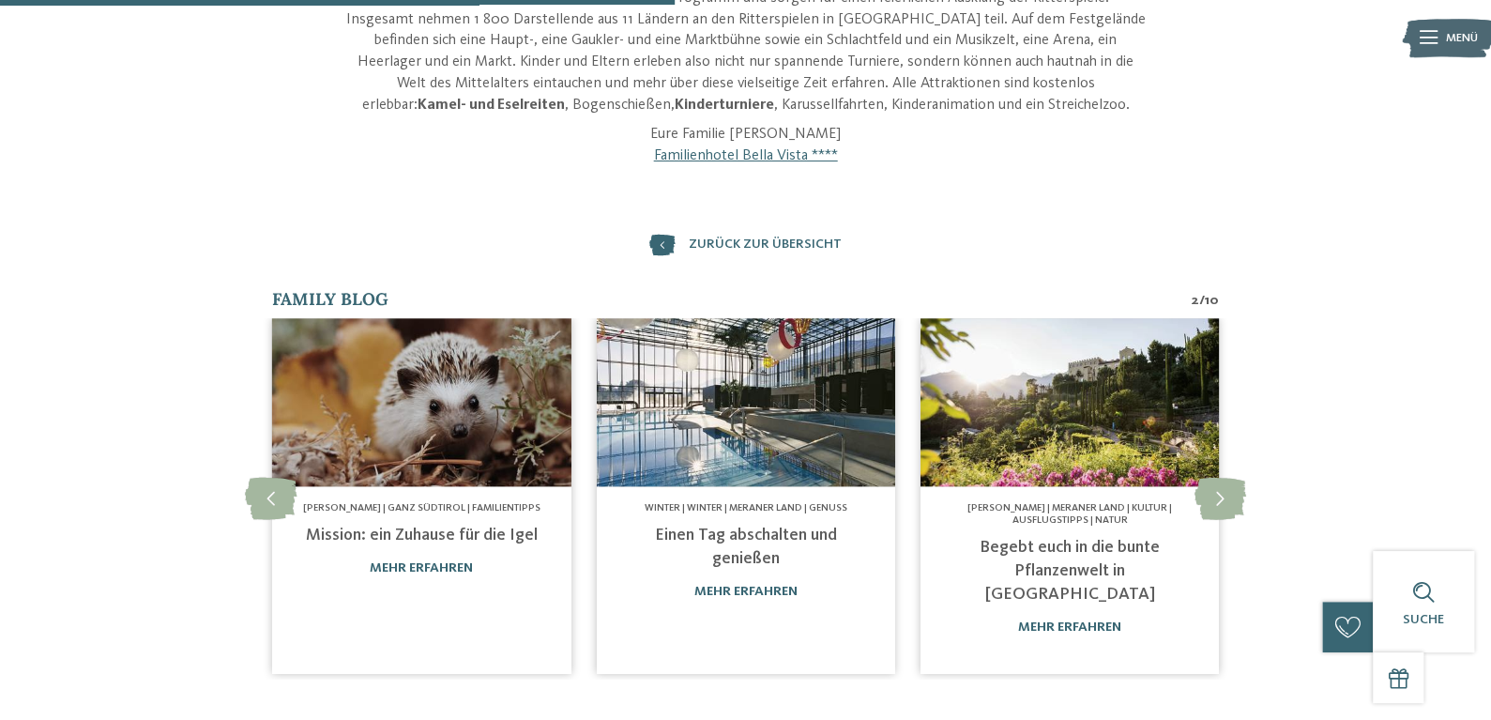
scroll to position [1001, 0]
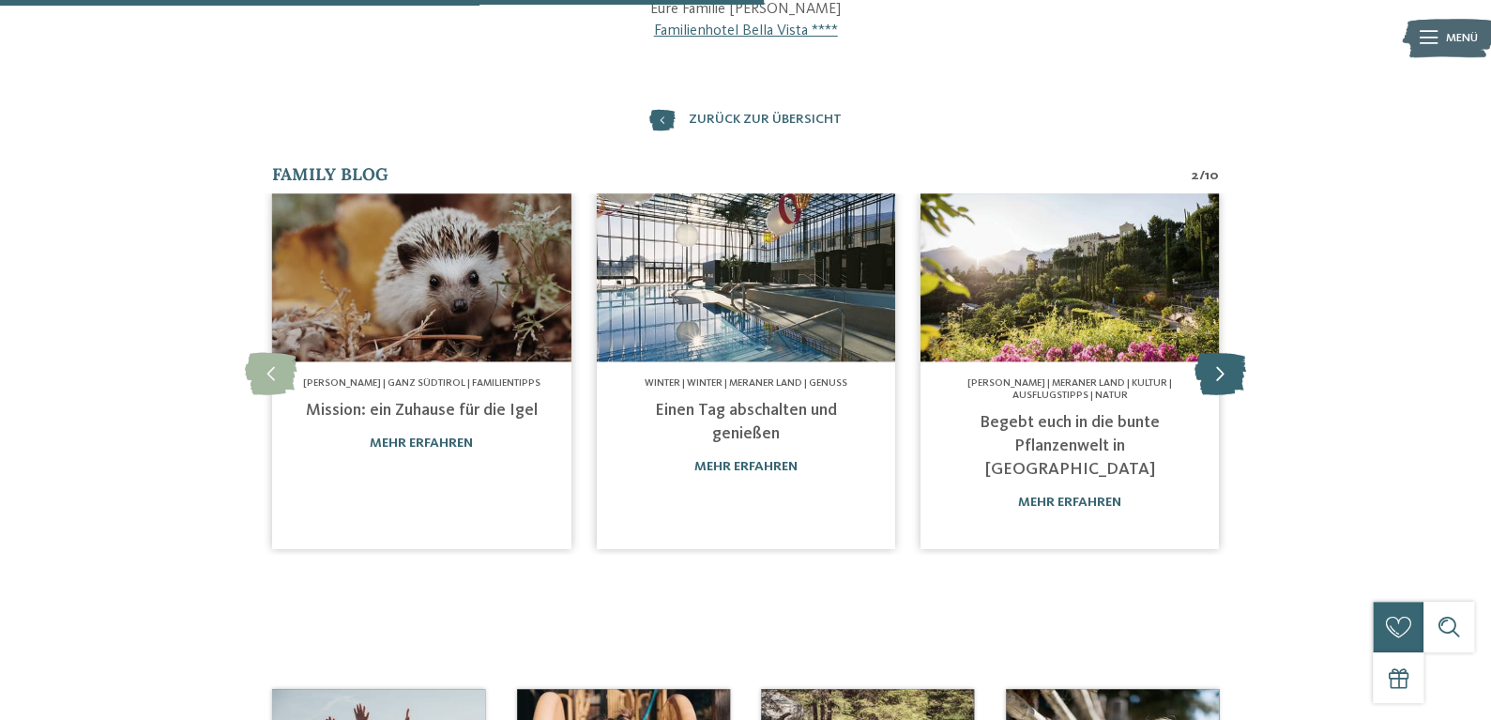
click at [1246, 394] on icon at bounding box center [1221, 373] width 52 height 42
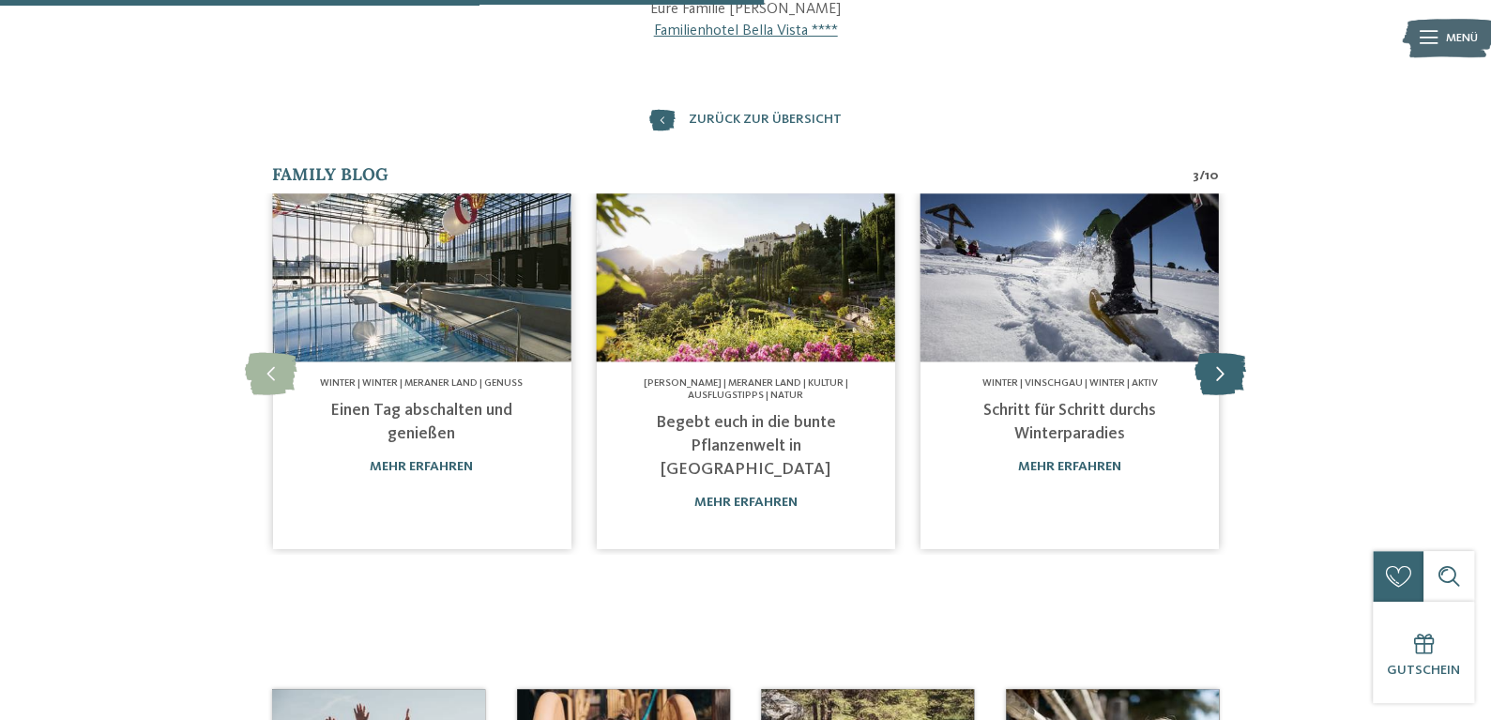
click at [1246, 394] on icon at bounding box center [1221, 373] width 52 height 42
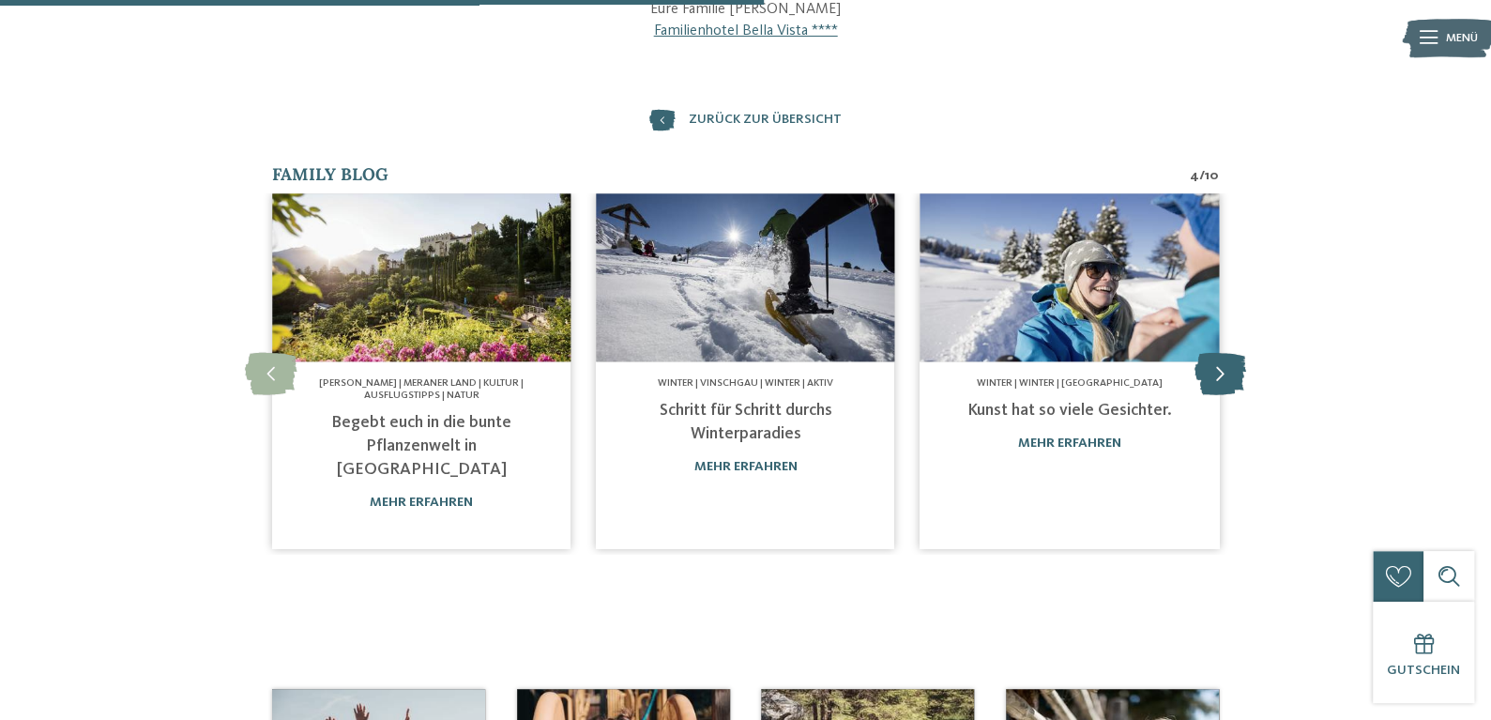
click at [1246, 394] on icon at bounding box center [1221, 373] width 52 height 42
